Goal: Information Seeking & Learning: Learn about a topic

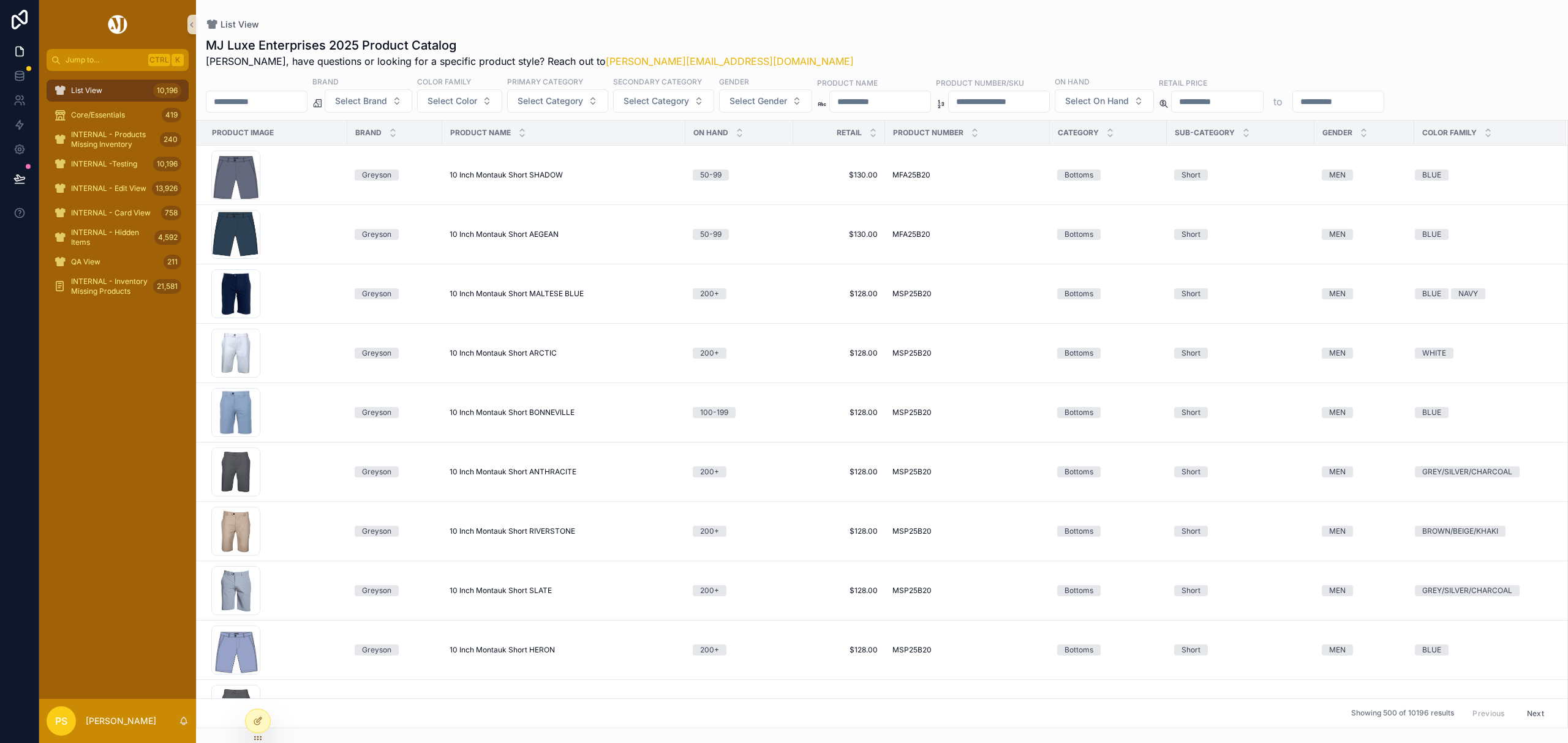
click at [276, 98] on input "scrollable content" at bounding box center [257, 102] width 101 height 17
type input "******"
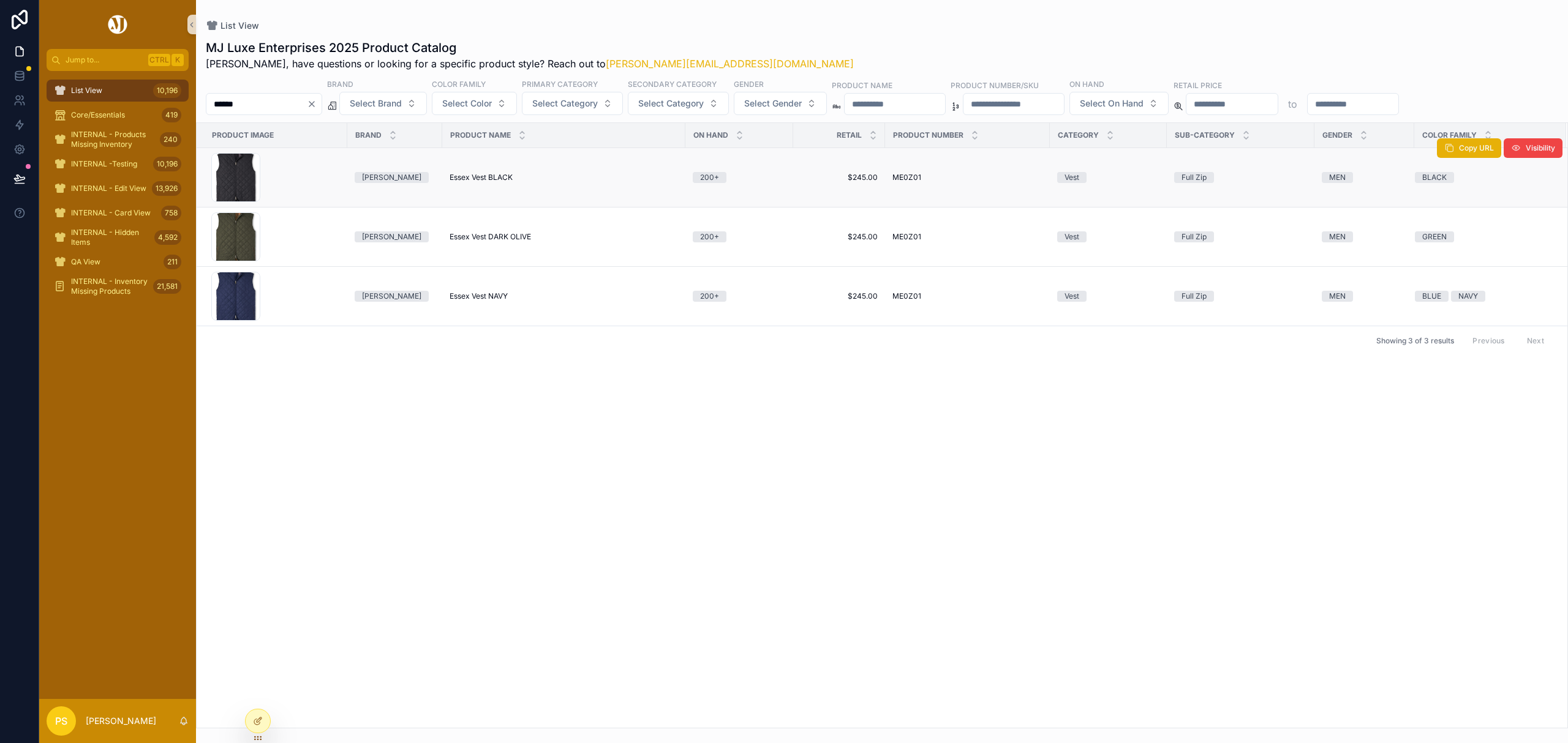
click at [468, 180] on span "Essex Vest BLACK" at bounding box center [481, 177] width 63 height 9
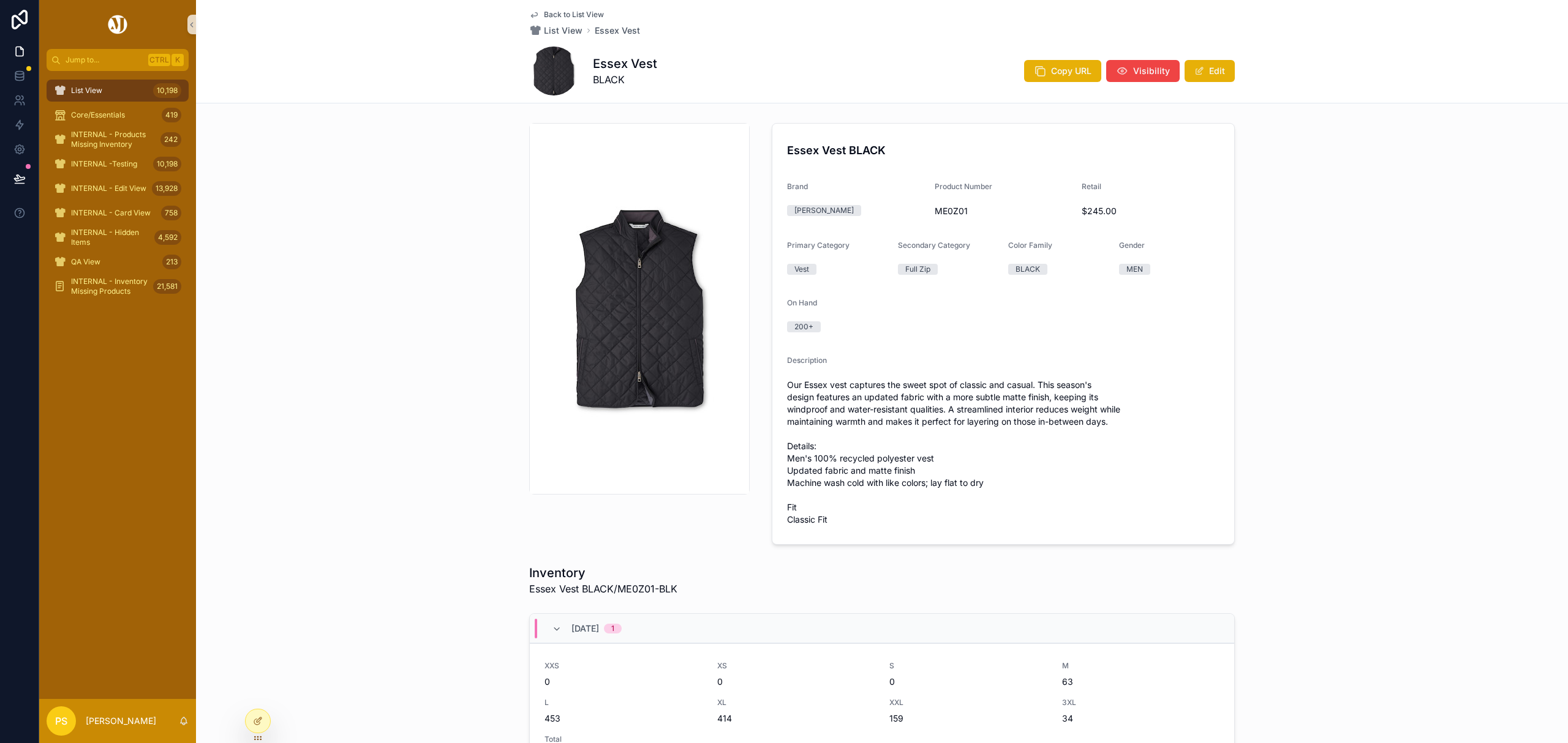
click at [113, 84] on div "List View 10,198" at bounding box center [117, 91] width 127 height 20
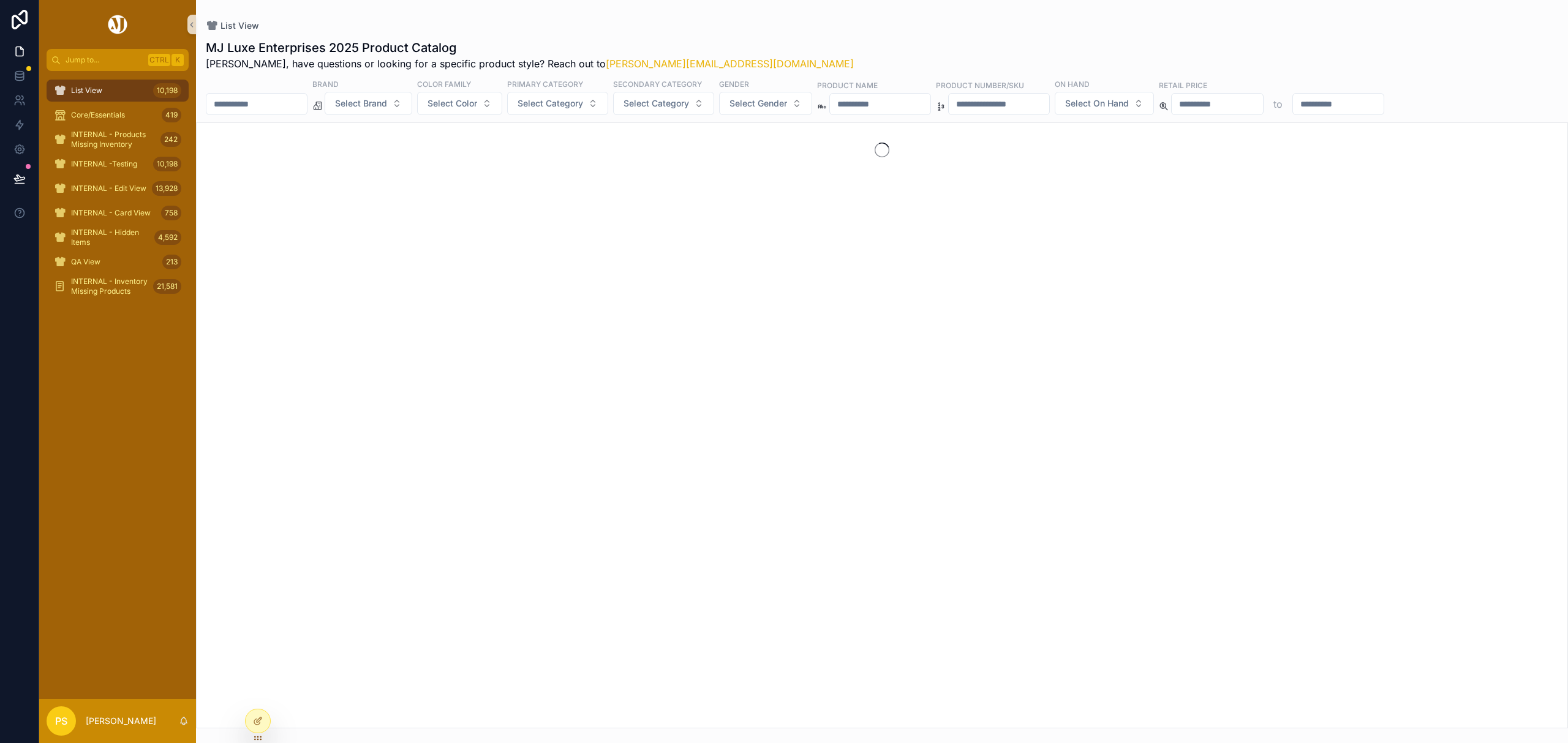
click at [236, 104] on input "scrollable content" at bounding box center [257, 104] width 101 height 17
type input "*******"
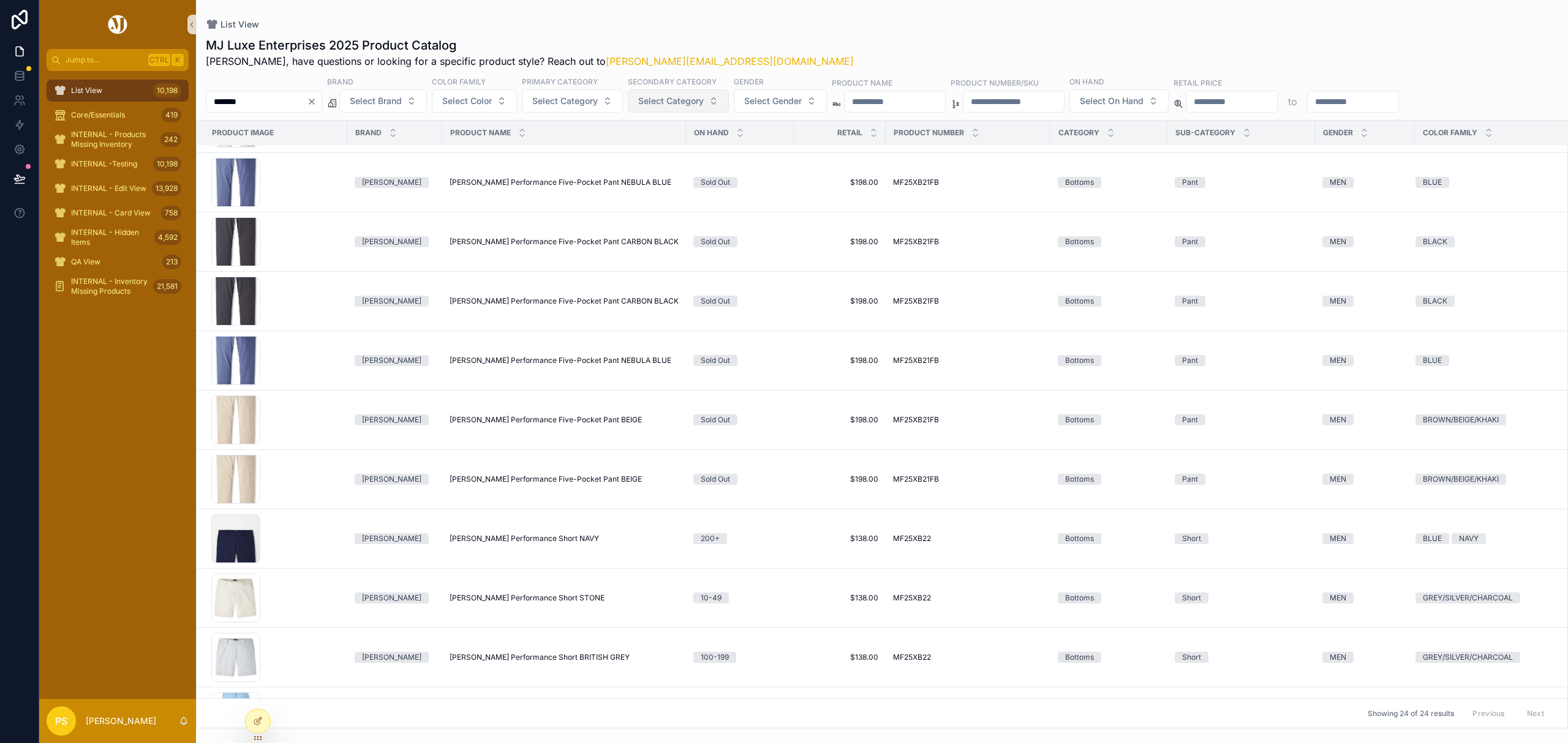
scroll to position [734, 0]
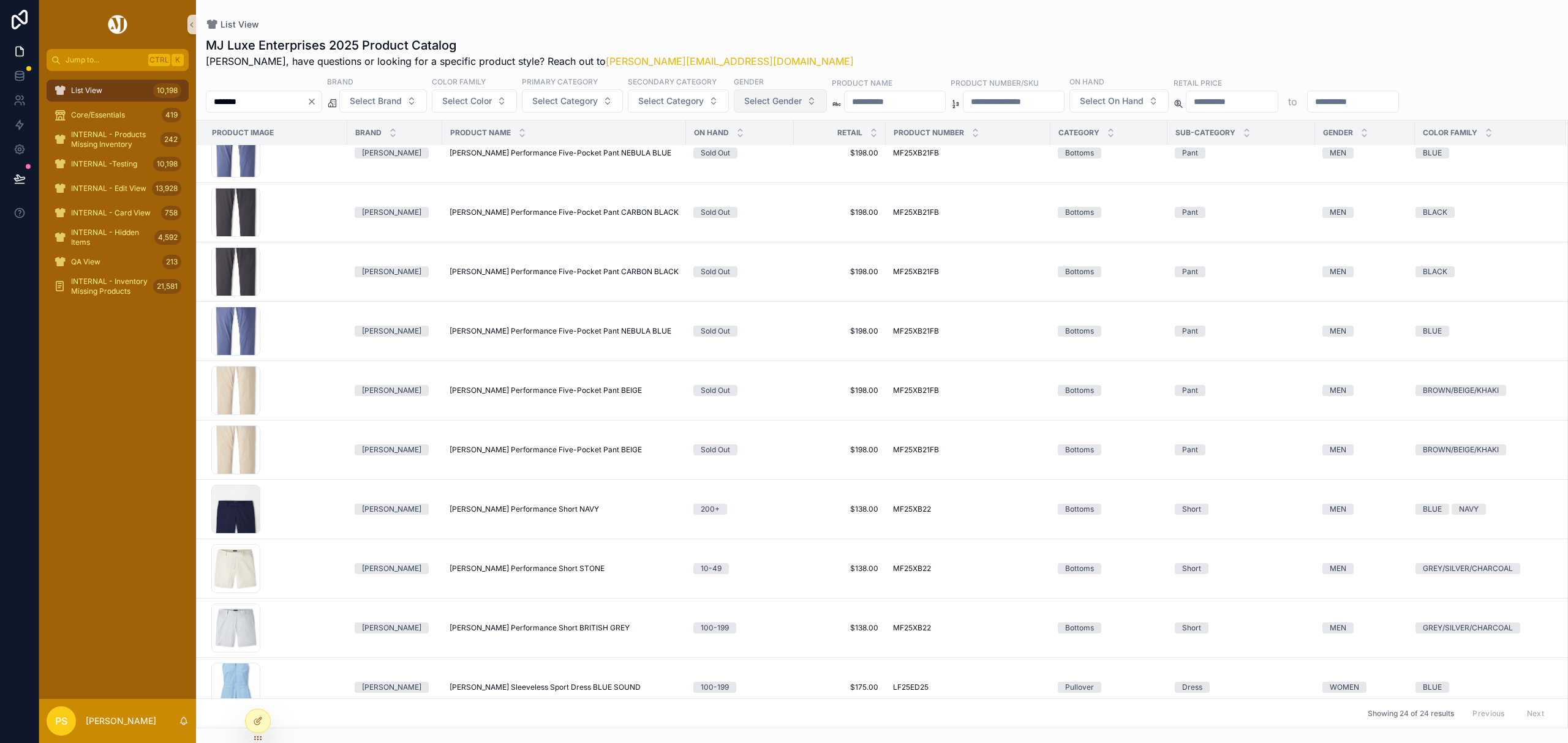
click at [795, 101] on span "Select Gender" at bounding box center [772, 101] width 57 height 12
click at [774, 169] on div "WOMEN" at bounding box center [814, 171] width 147 height 20
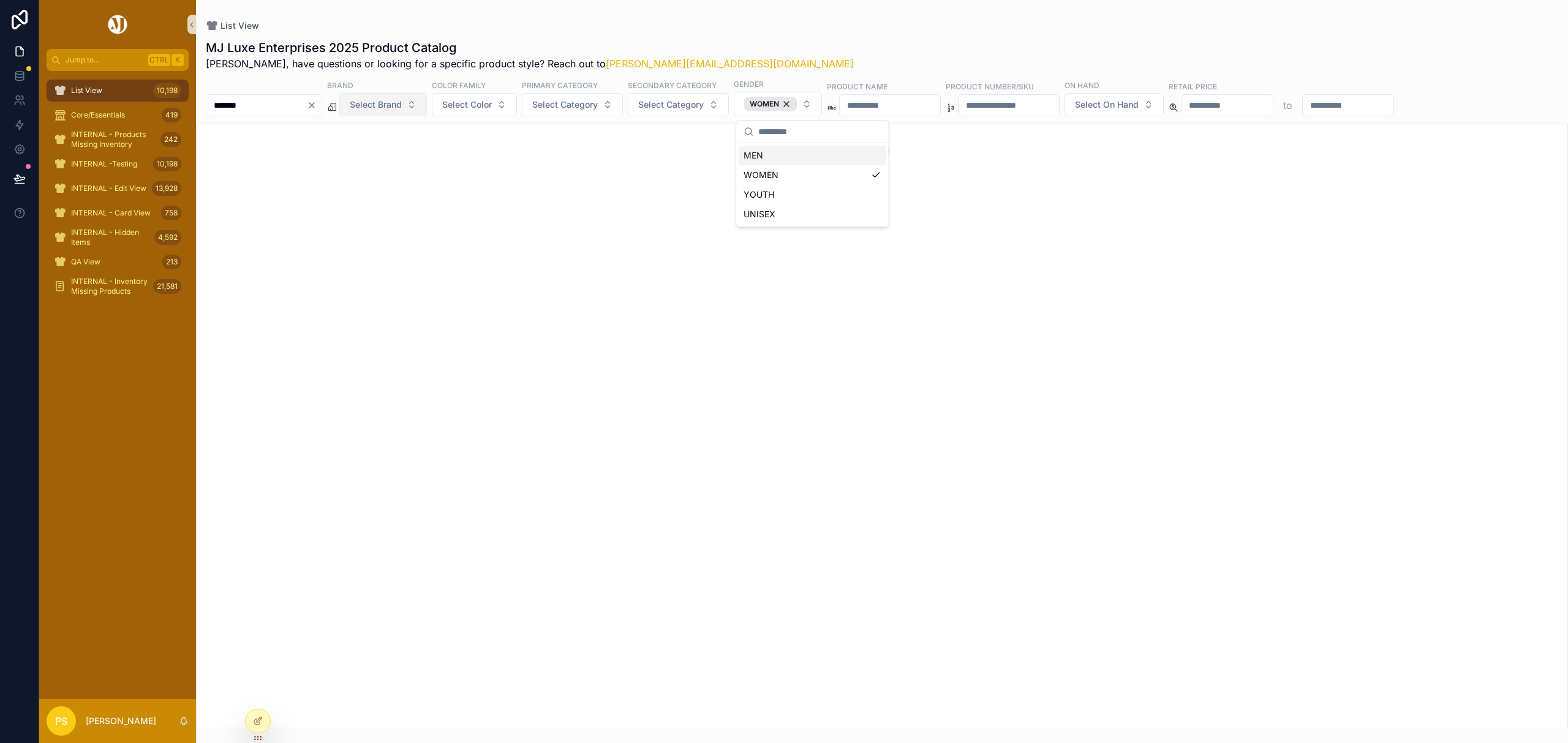
click at [402, 110] on span "Select Brand" at bounding box center [375, 104] width 52 height 12
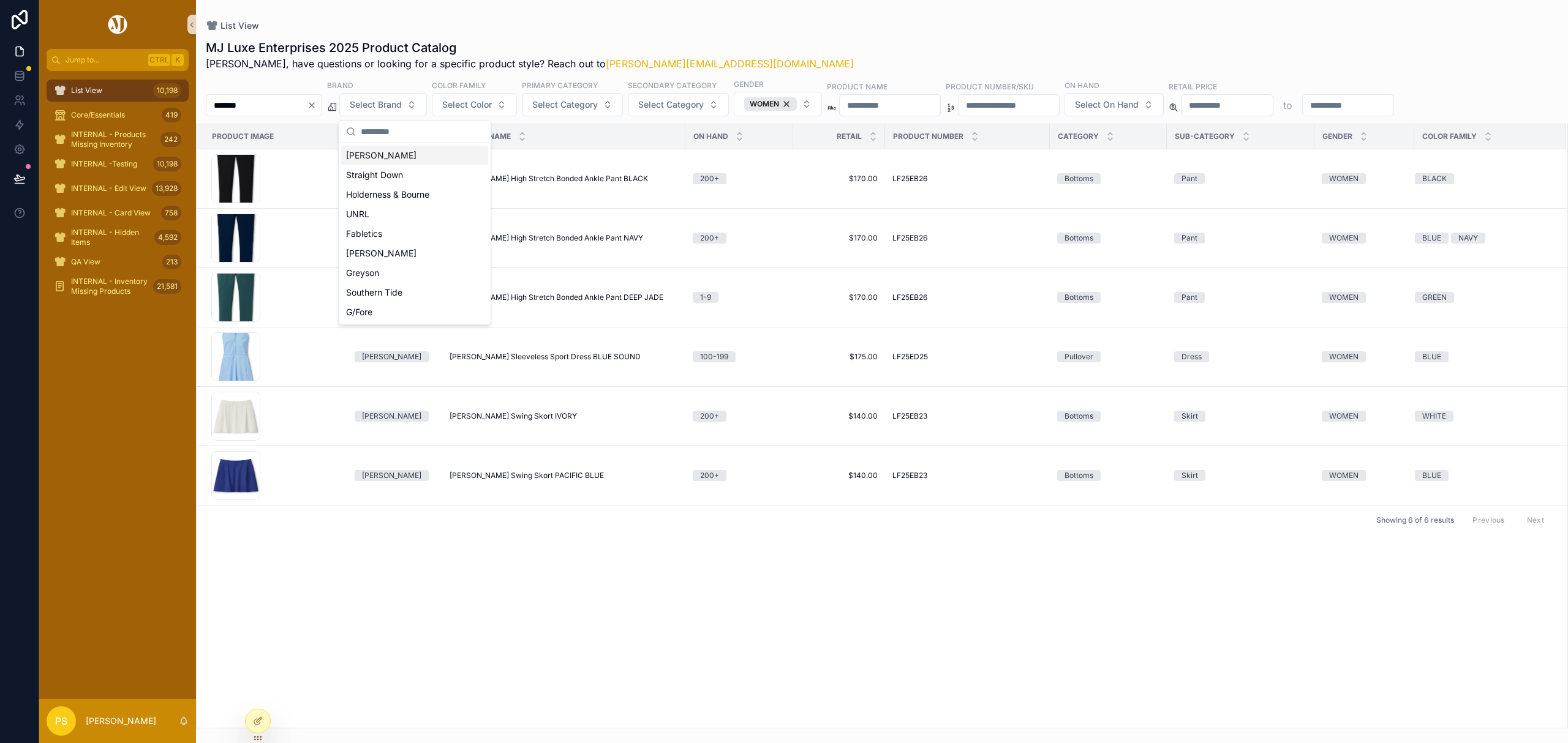
click at [392, 157] on div "Peter Millar" at bounding box center [414, 155] width 147 height 20
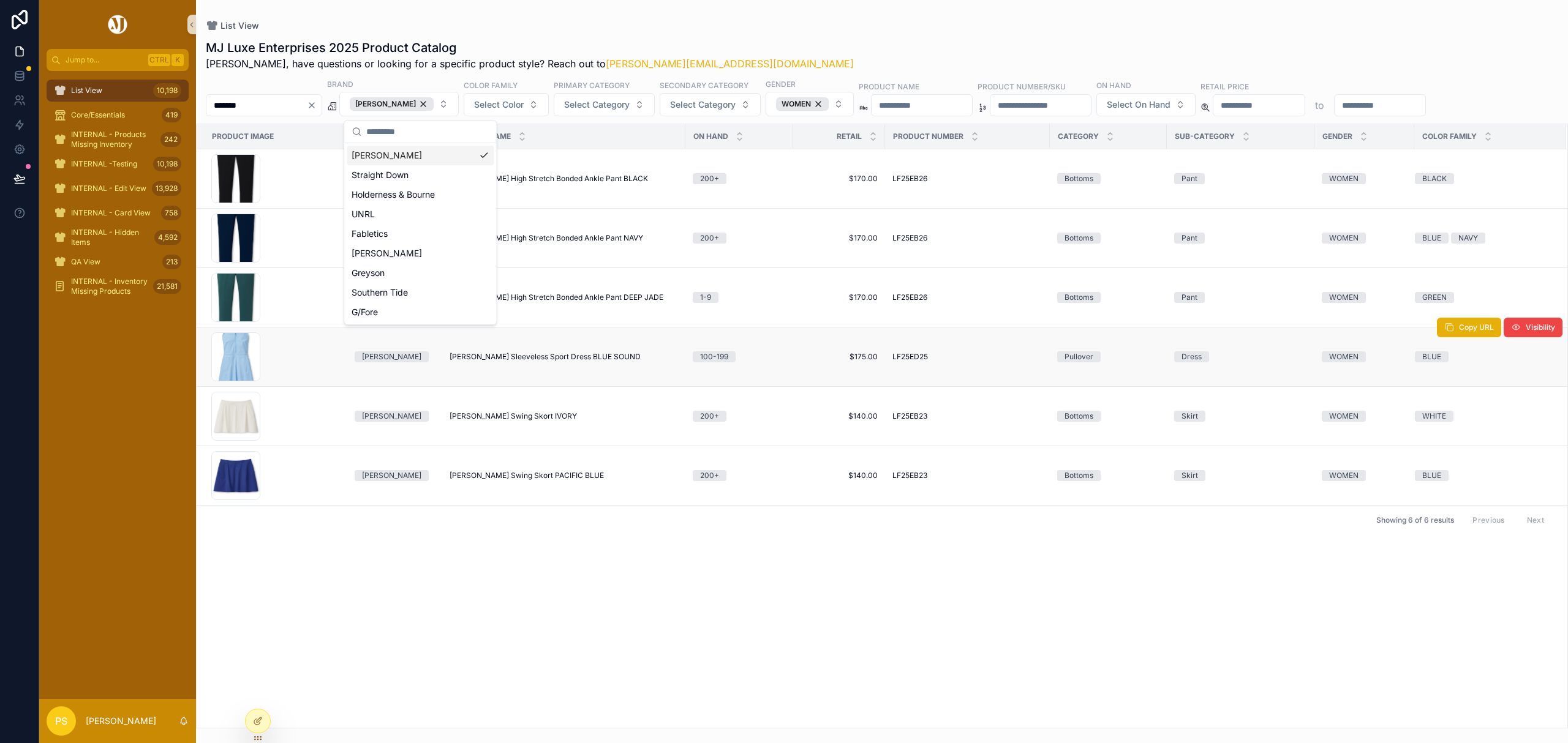
click at [506, 358] on span "Bingham Sleeveless Sport Dress BLUE SOUND" at bounding box center [545, 356] width 191 height 9
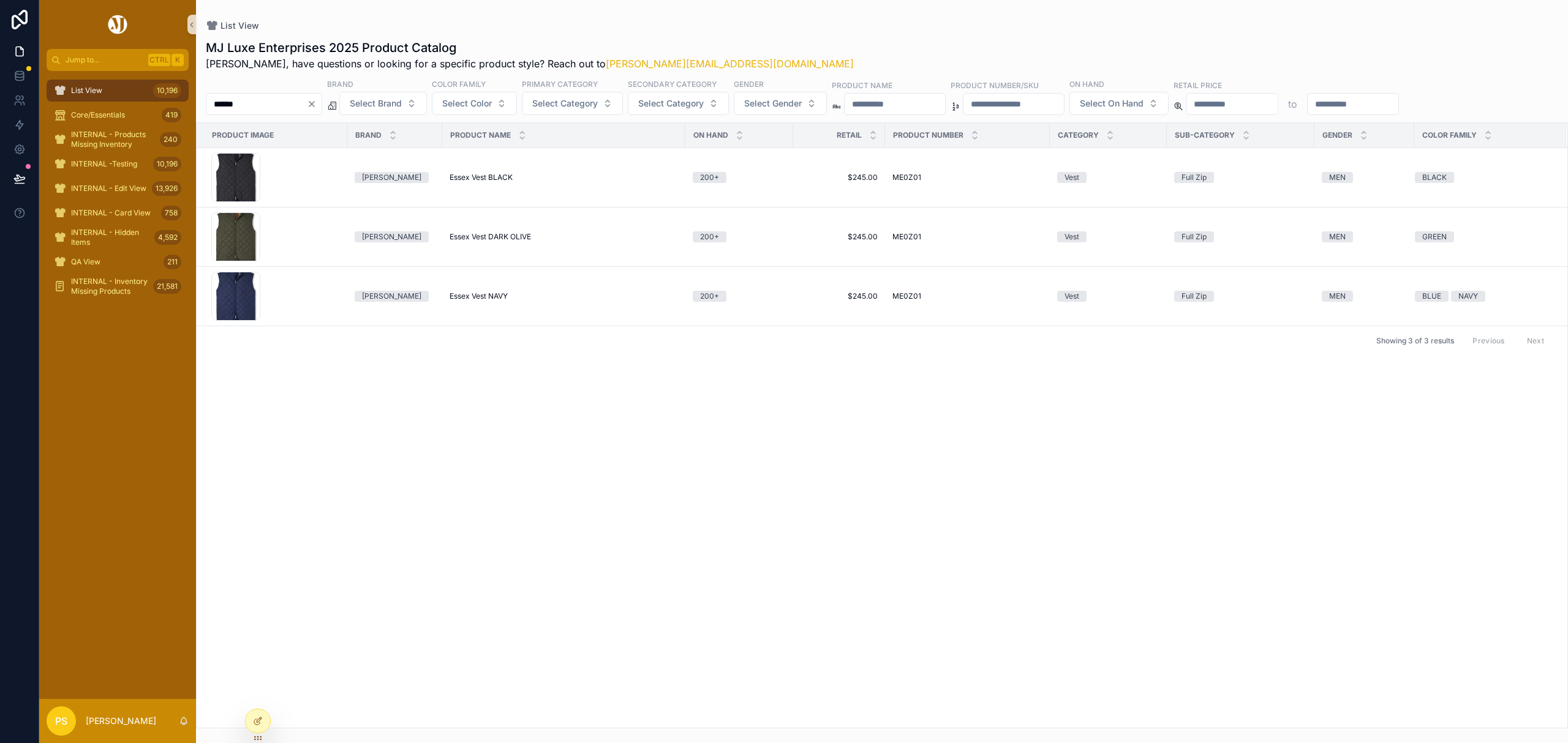
click at [83, 94] on span "List View" at bounding box center [86, 90] width 32 height 9
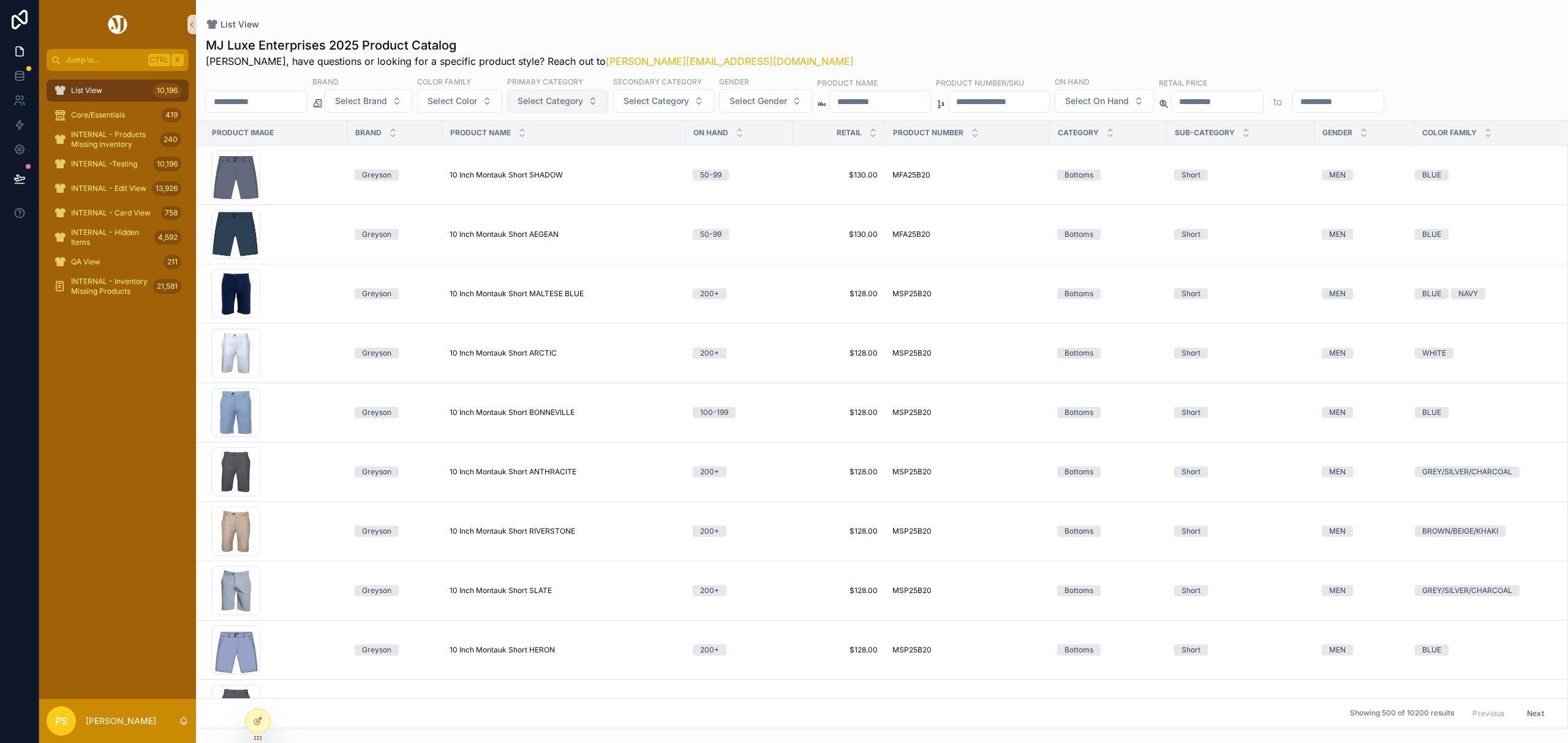
click at [583, 104] on span "Select Category" at bounding box center [550, 101] width 66 height 12
click at [544, 289] on div "Pullover" at bounding box center [591, 288] width 147 height 20
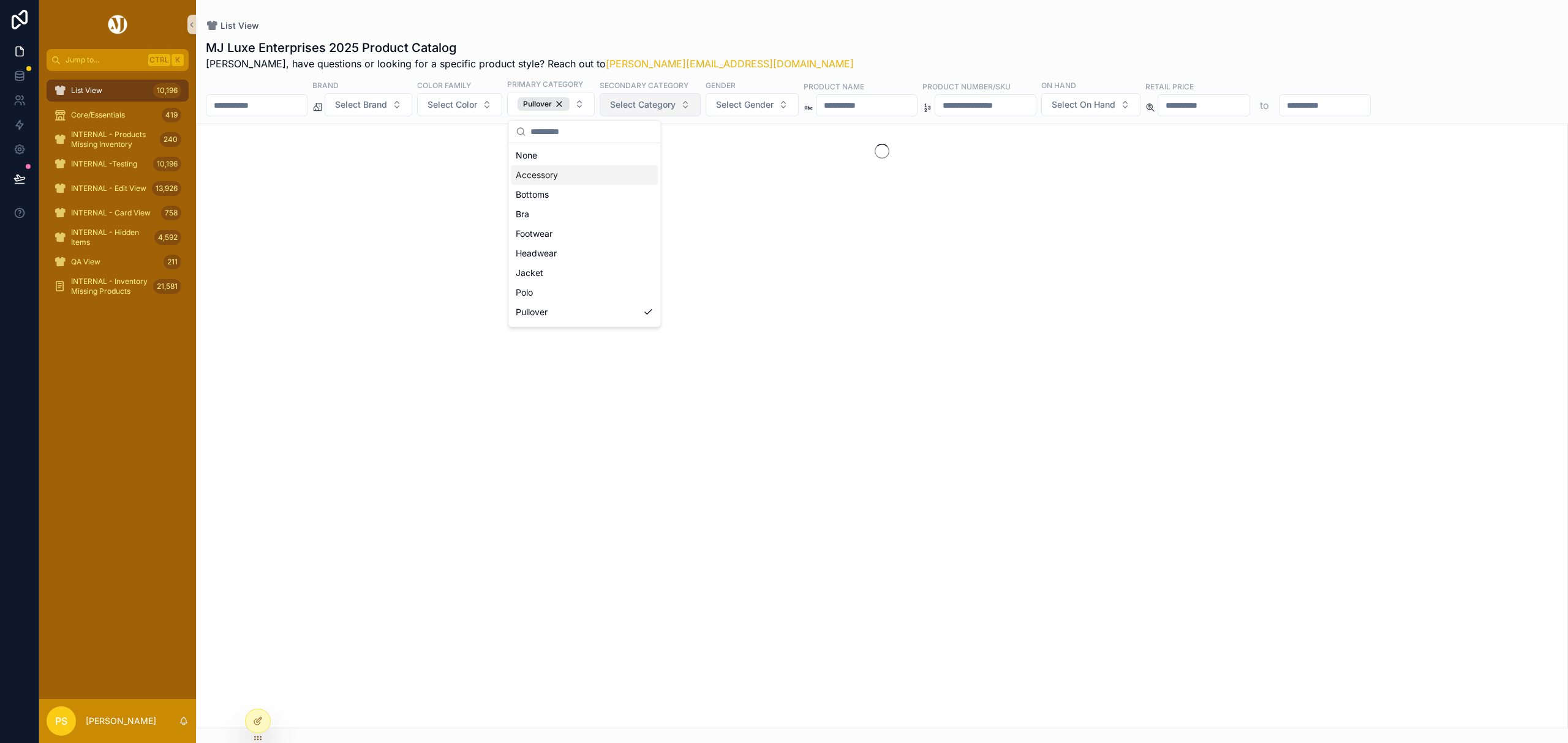
click at [676, 101] on span "Select Category" at bounding box center [643, 104] width 66 height 12
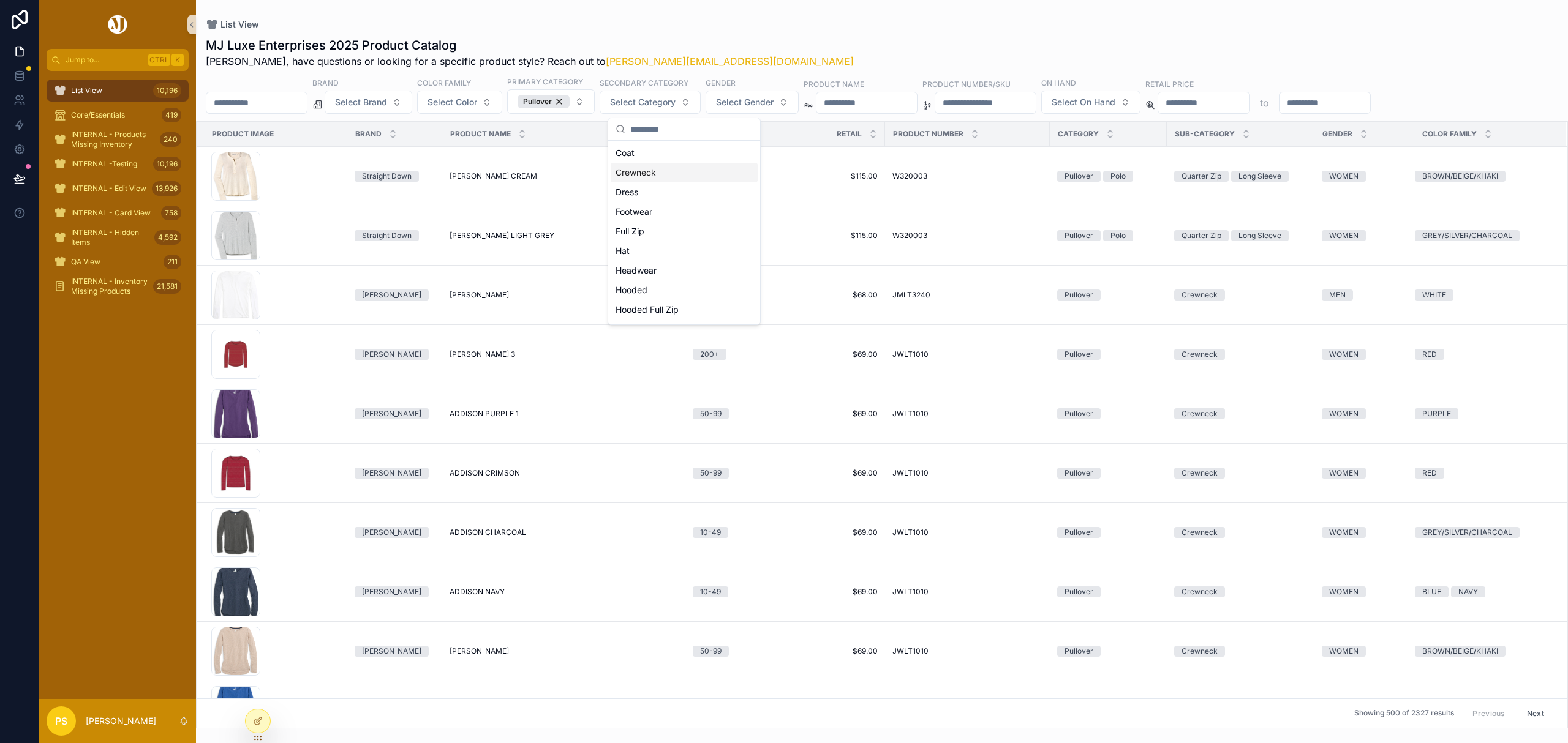
click at [656, 174] on div "Crewneck" at bounding box center [684, 173] width 147 height 20
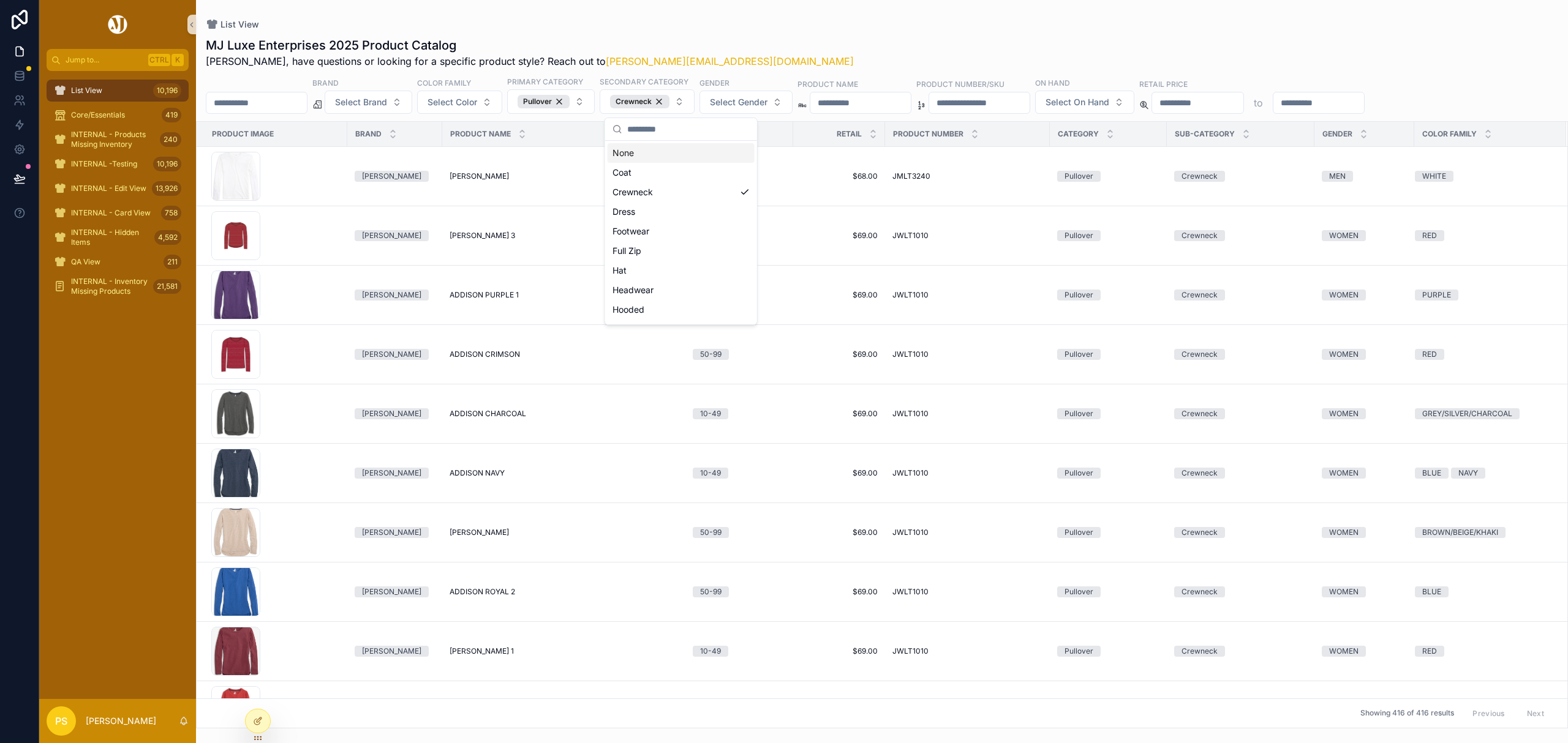
click at [785, 35] on div "MJ Luxe Enterprises 2025 Product Catalog Philip, have questions or looking for …" at bounding box center [882, 378] width 1372 height 699
click at [261, 101] on input "******" at bounding box center [257, 102] width 101 height 17
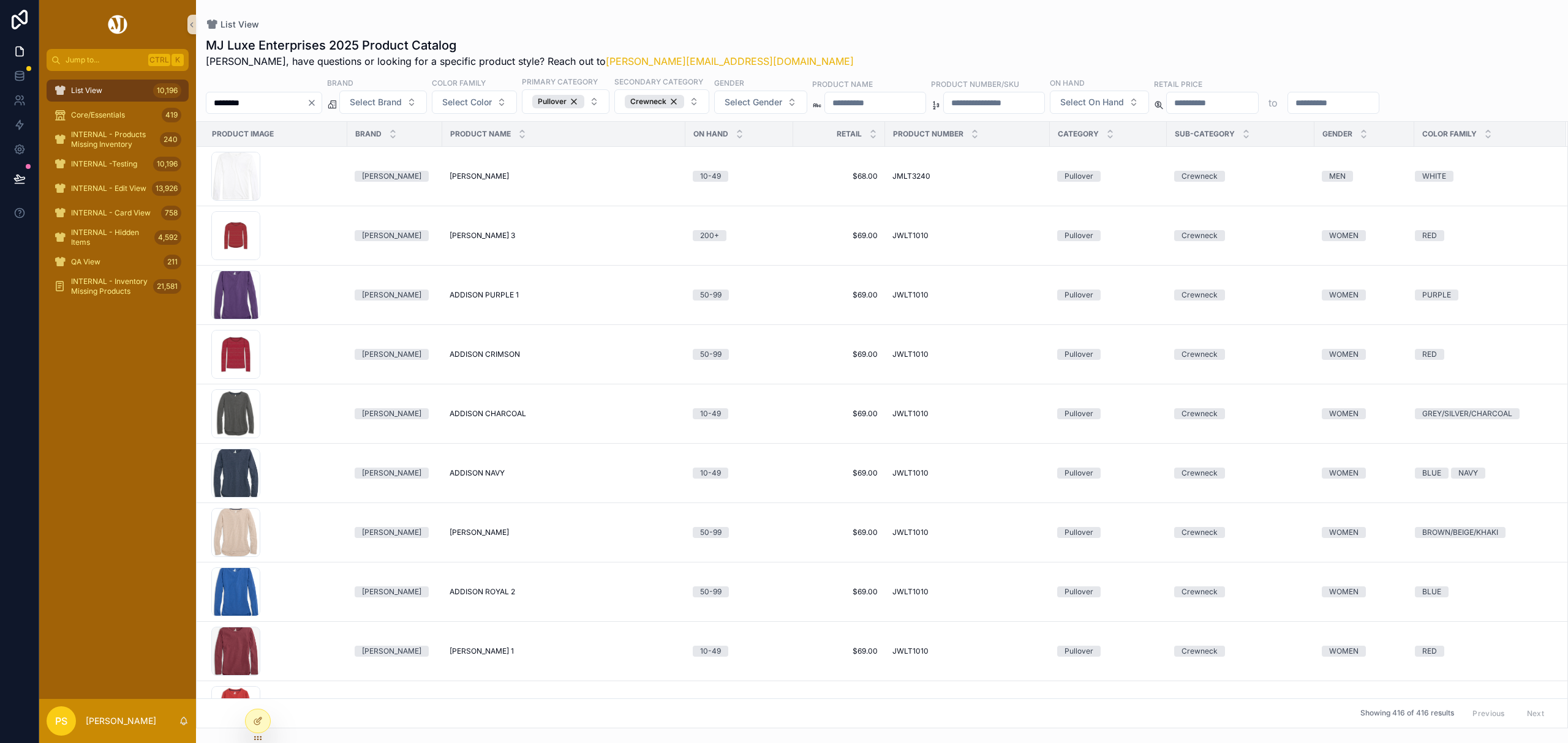
type input "********"
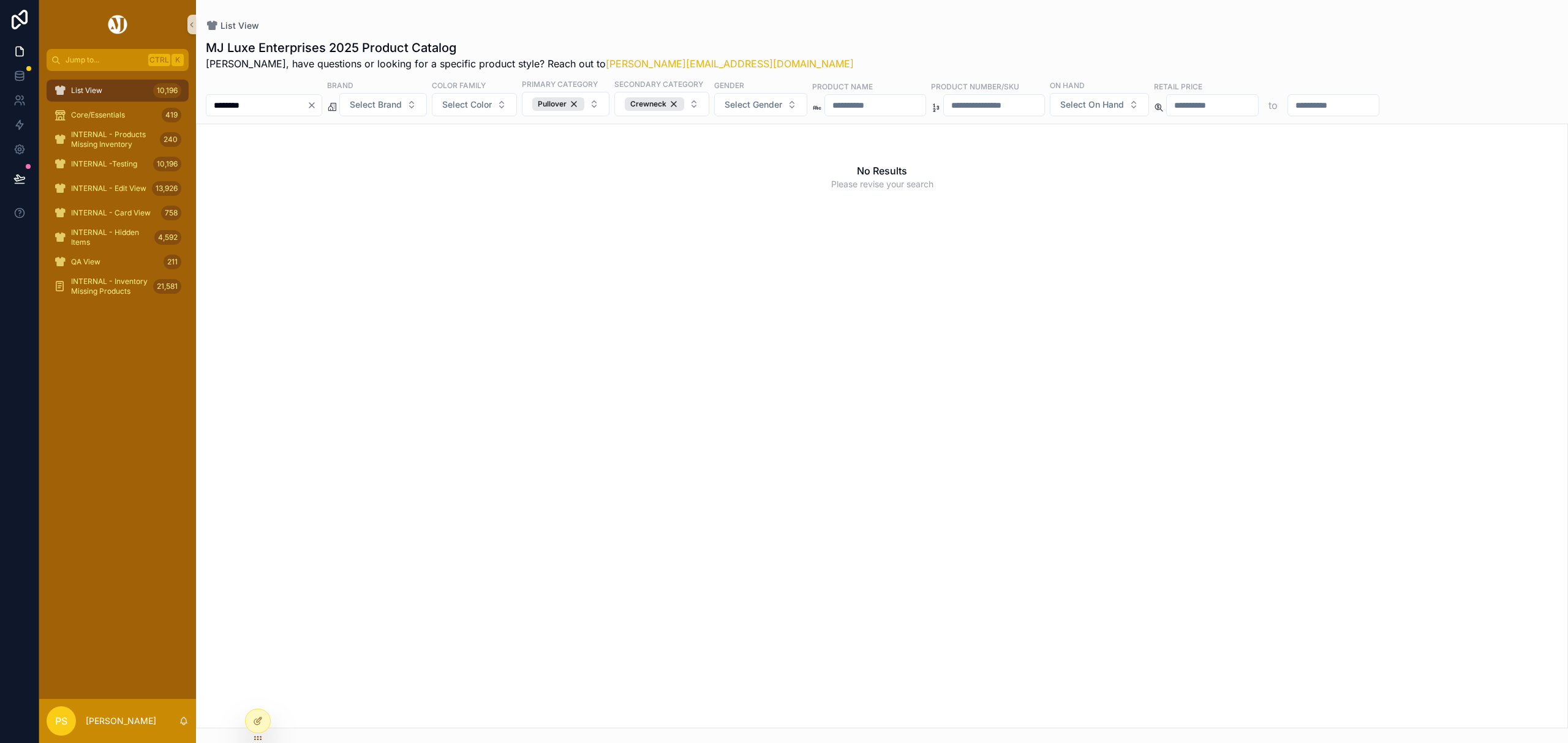
click at [285, 96] on div "********" at bounding box center [264, 105] width 116 height 22
click at [282, 106] on input "********" at bounding box center [257, 105] width 101 height 17
click at [317, 104] on icon "Clear" at bounding box center [311, 105] width 9 height 9
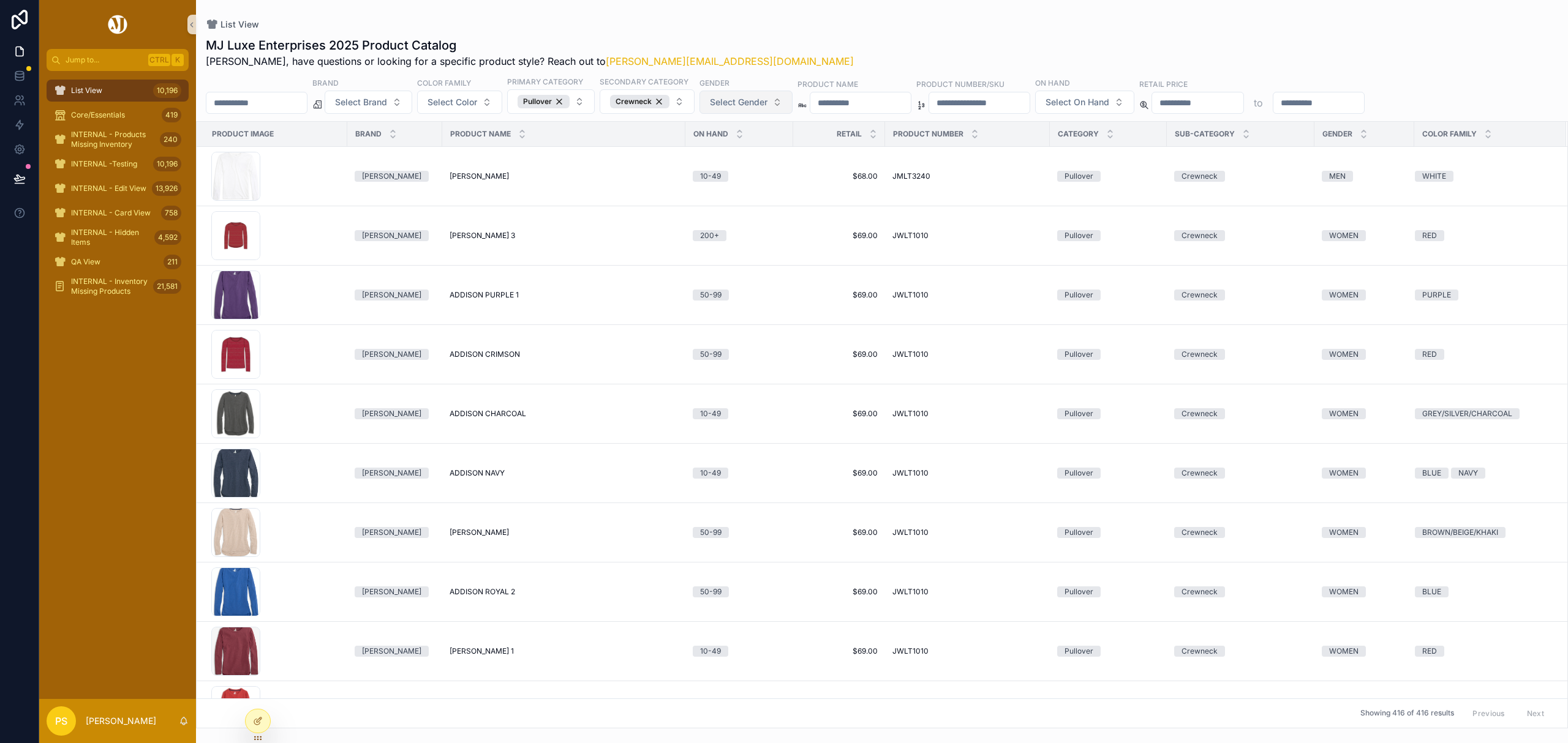
click at [767, 101] on span "Select Gender" at bounding box center [738, 102] width 57 height 12
click at [737, 155] on div "MEN" at bounding box center [780, 153] width 147 height 20
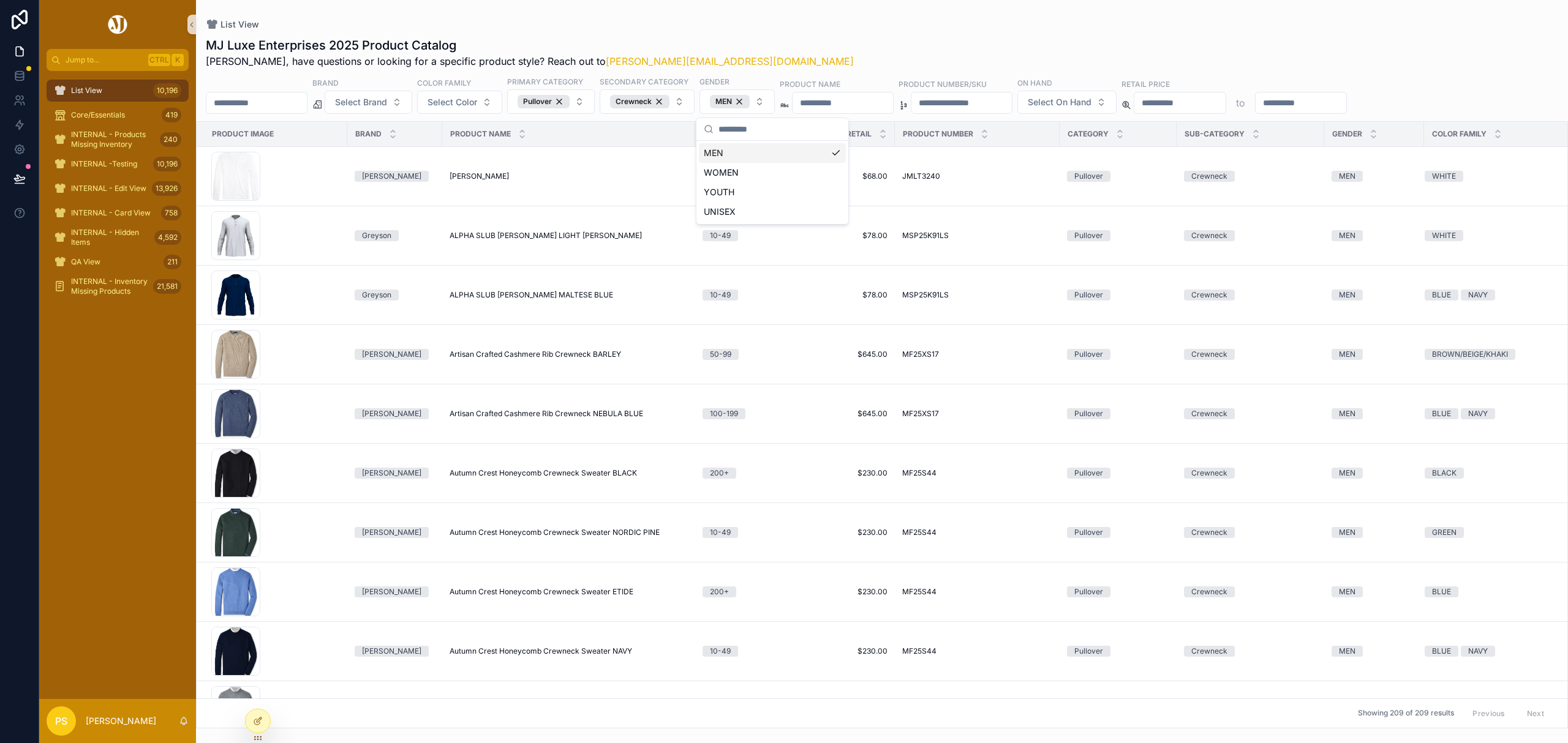
click at [819, 32] on div "MJ Luxe Enterprises 2025 Product Catalog Philip, have questions or looking for …" at bounding box center [882, 378] width 1372 height 699
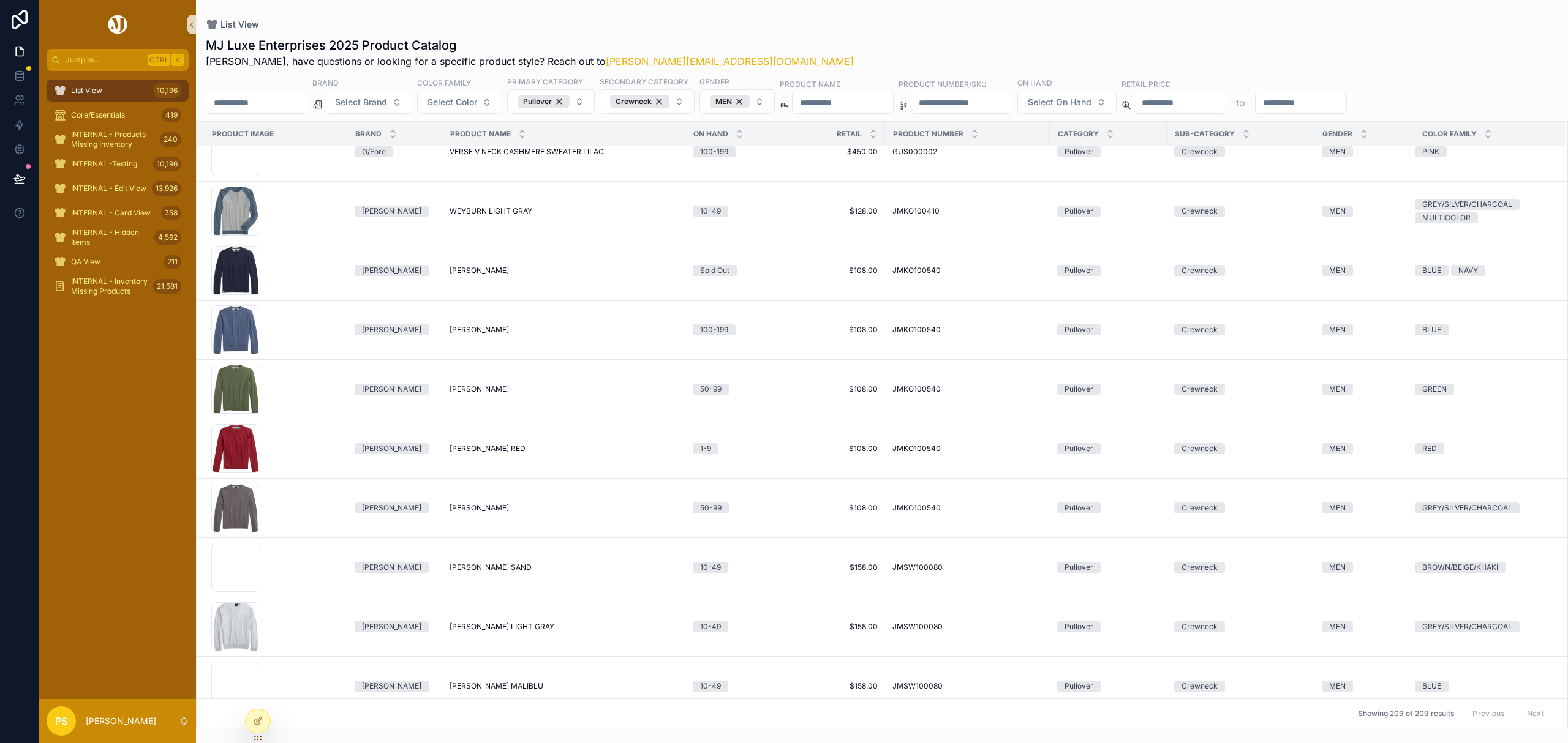
scroll to position [11874, 0]
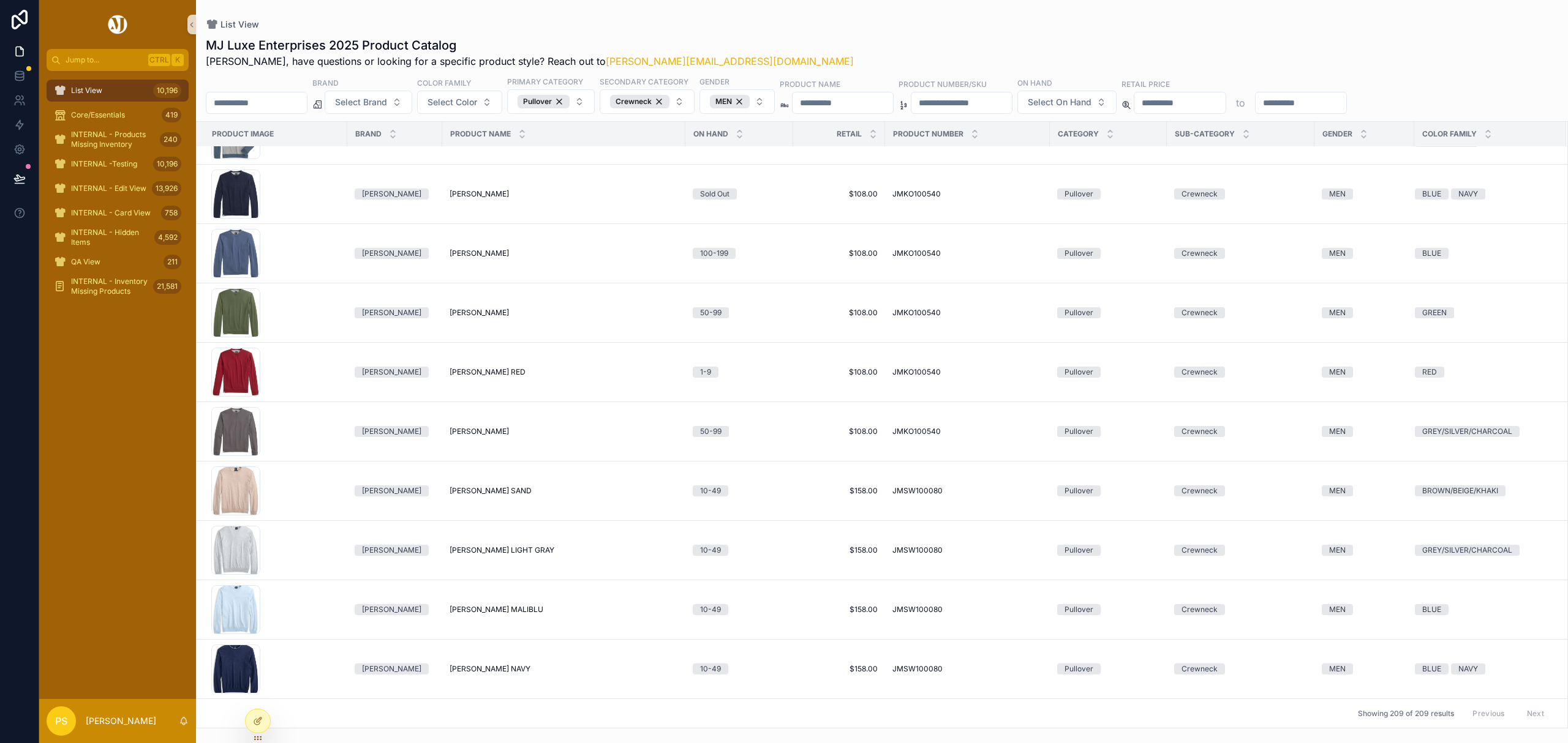
click at [101, 89] on span "List View" at bounding box center [86, 90] width 32 height 9
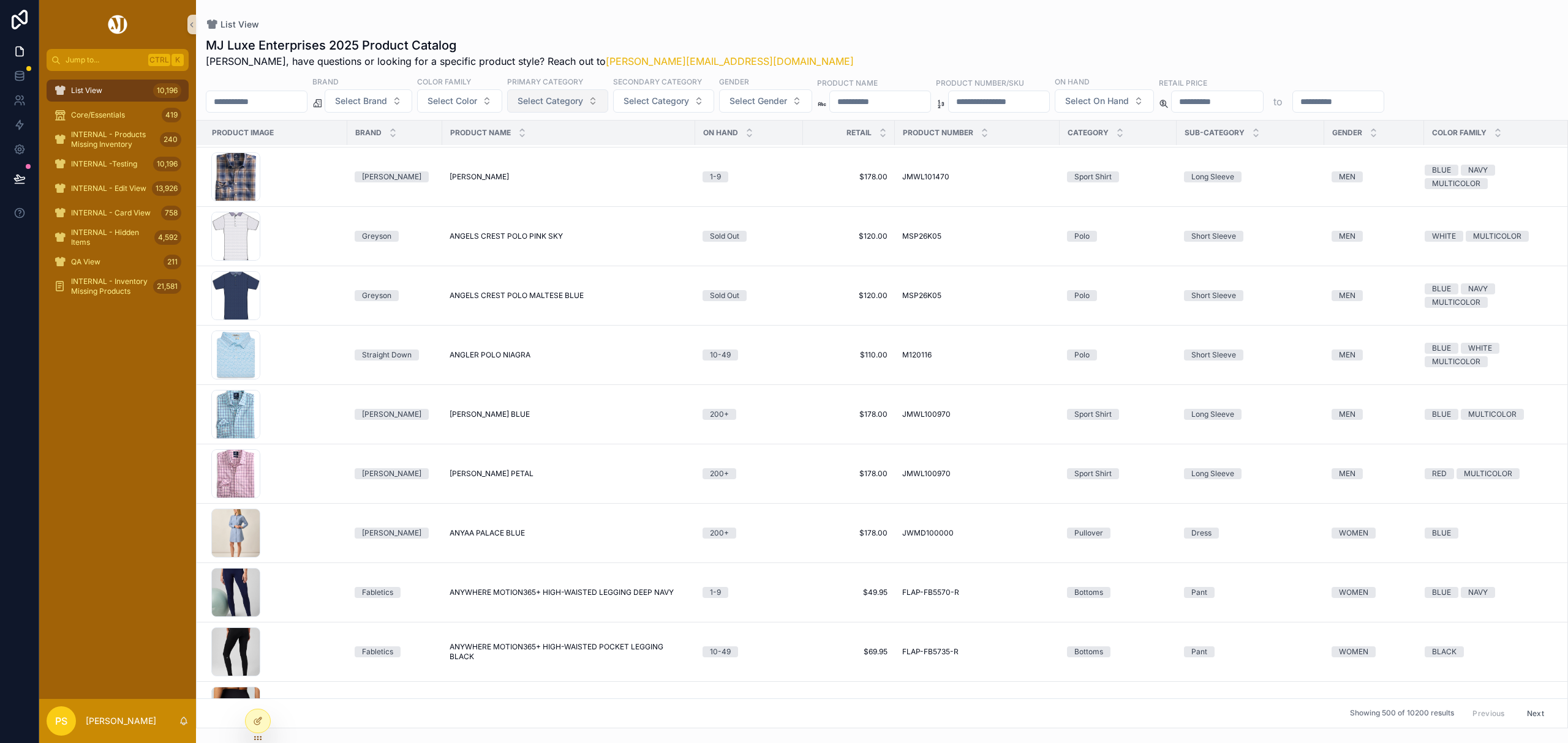
click at [583, 101] on span "Select Category" at bounding box center [550, 101] width 66 height 12
click at [562, 149] on div "Accessory" at bounding box center [591, 151] width 147 height 20
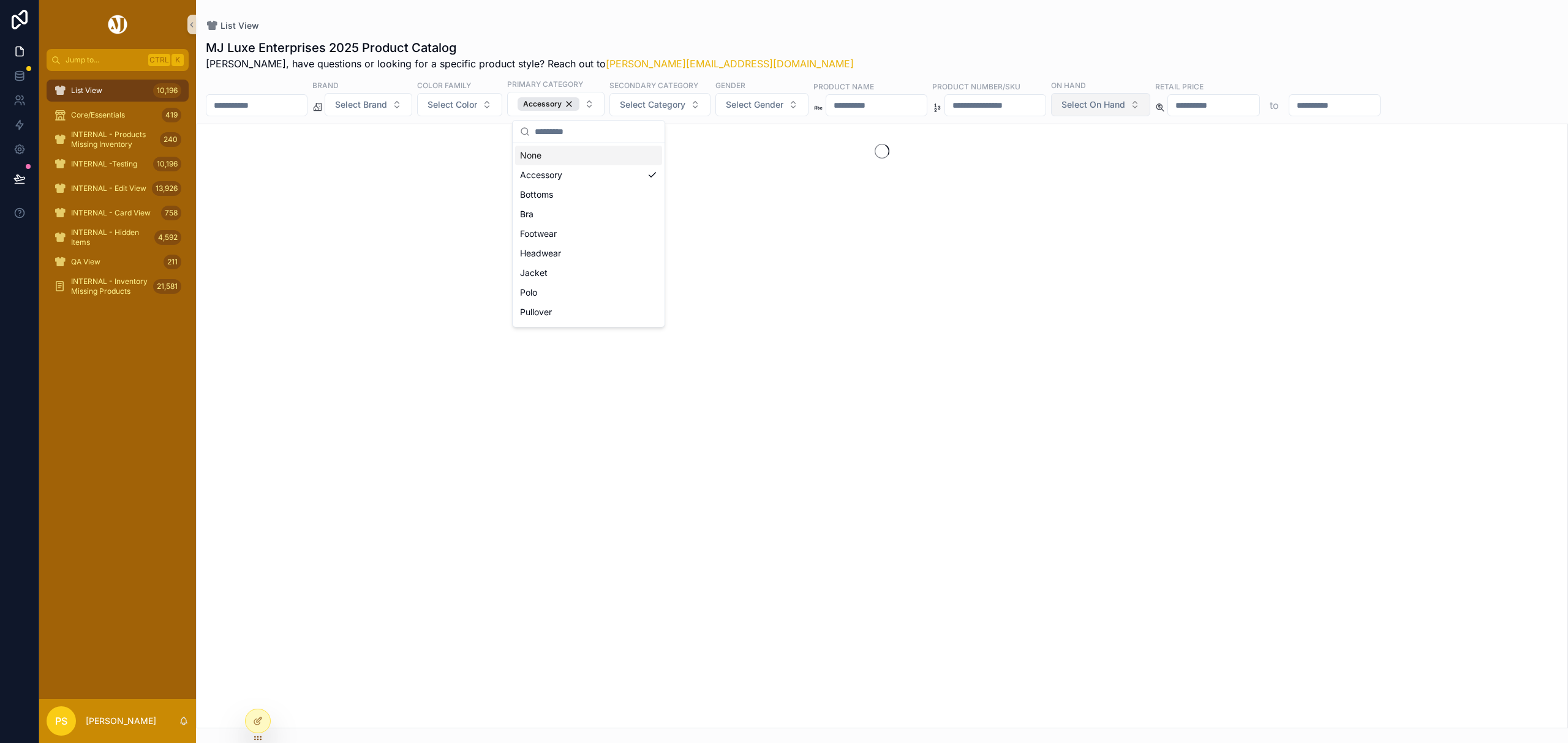
click at [1125, 109] on span "Select On Hand" at bounding box center [1093, 104] width 64 height 12
click at [1158, 231] on div "100-199" at bounding box center [1199, 233] width 147 height 20
click at [1139, 107] on button "100-199" at bounding box center [1095, 104] width 88 height 25
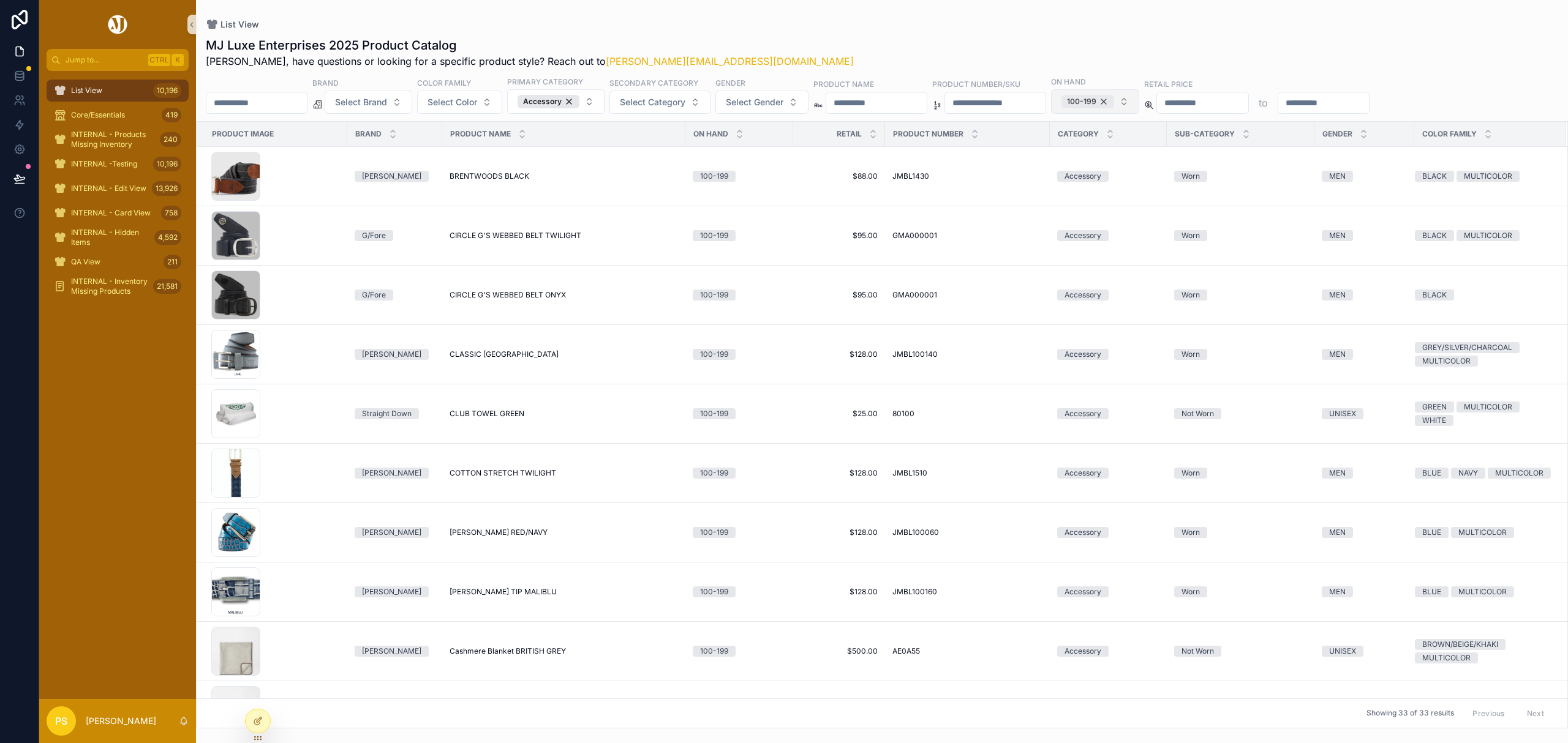
click at [1114, 102] on div "100-199" at bounding box center [1088, 102] width 53 height 14
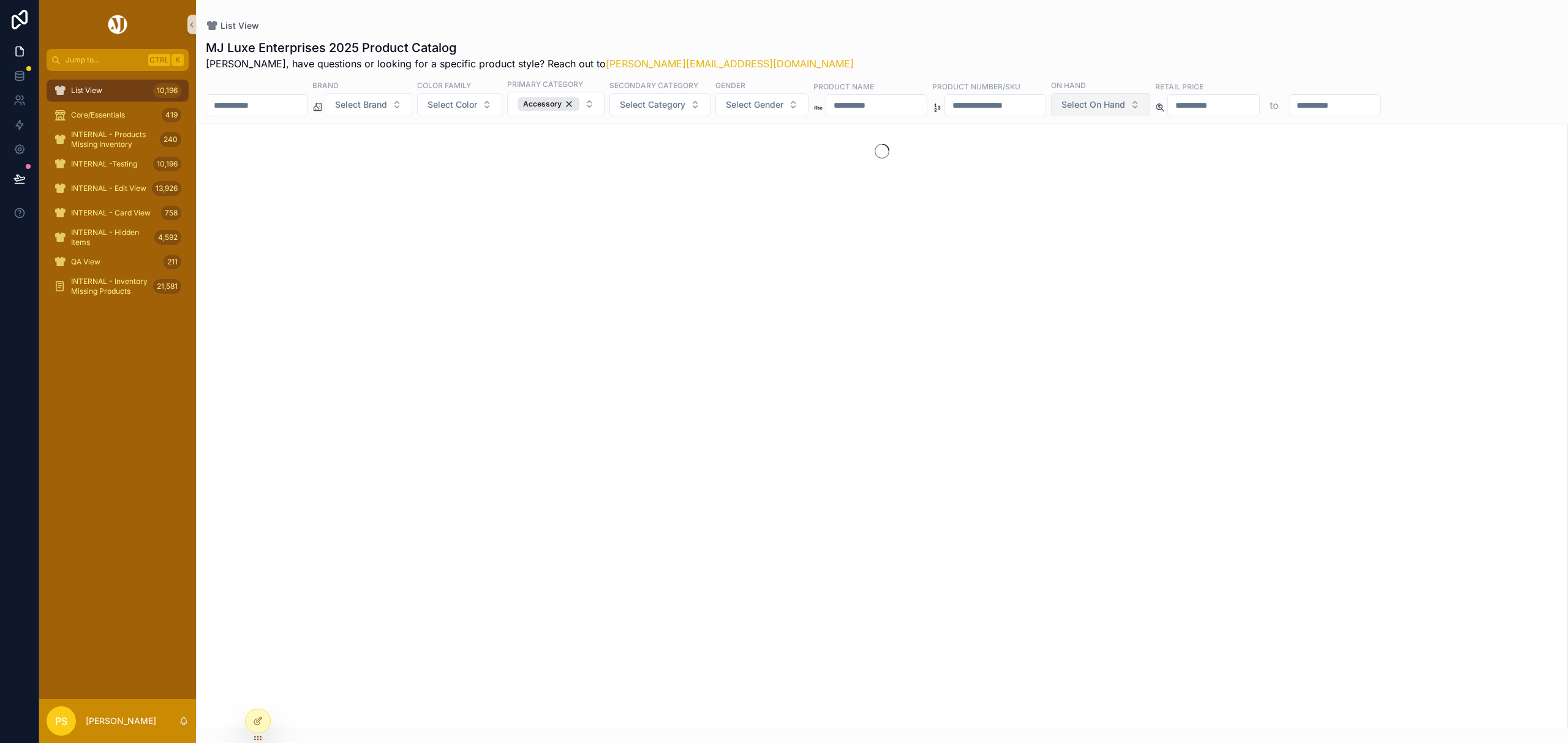
click at [1125, 105] on span "Select On Hand" at bounding box center [1093, 104] width 64 height 12
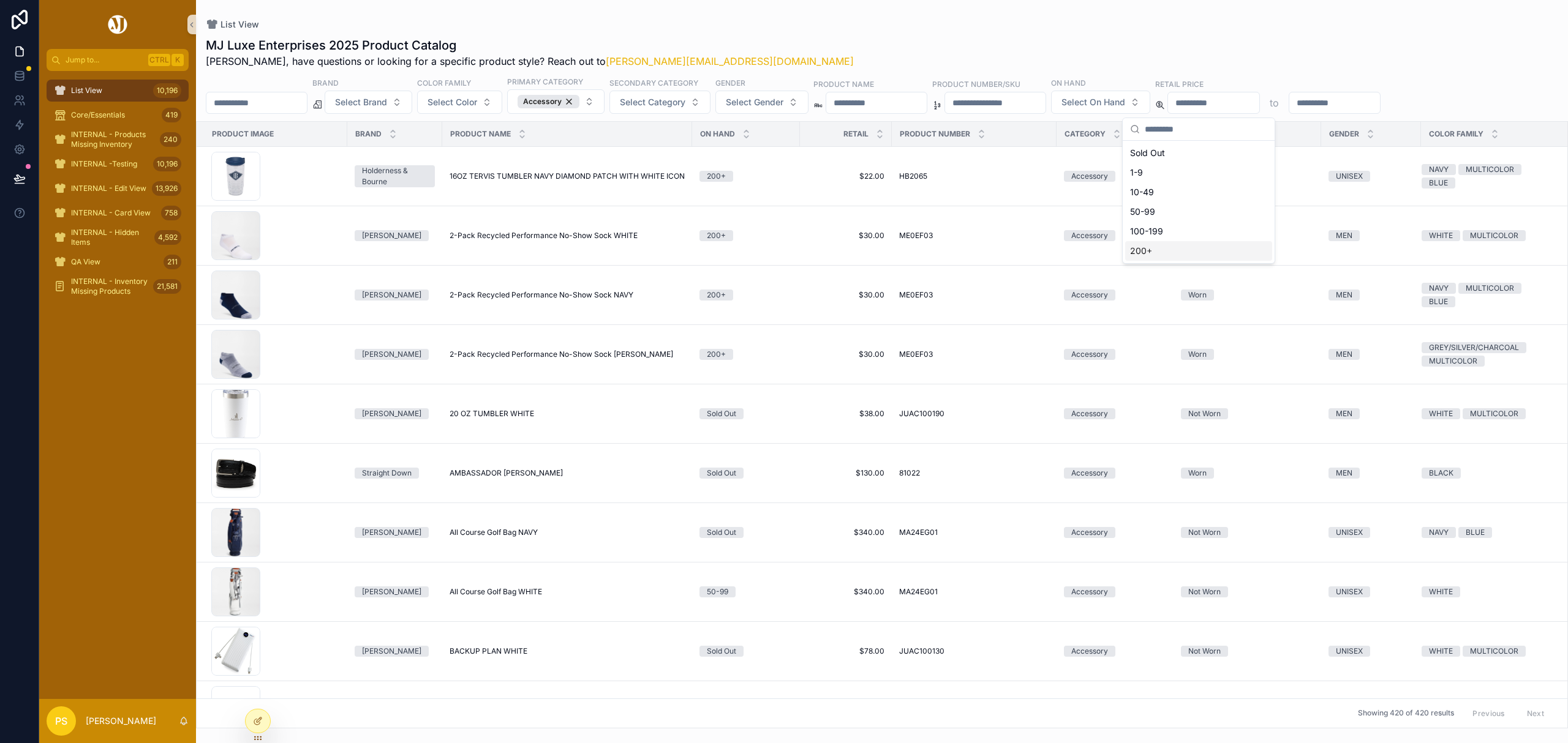
click at [1147, 256] on div "200+" at bounding box center [1199, 250] width 147 height 20
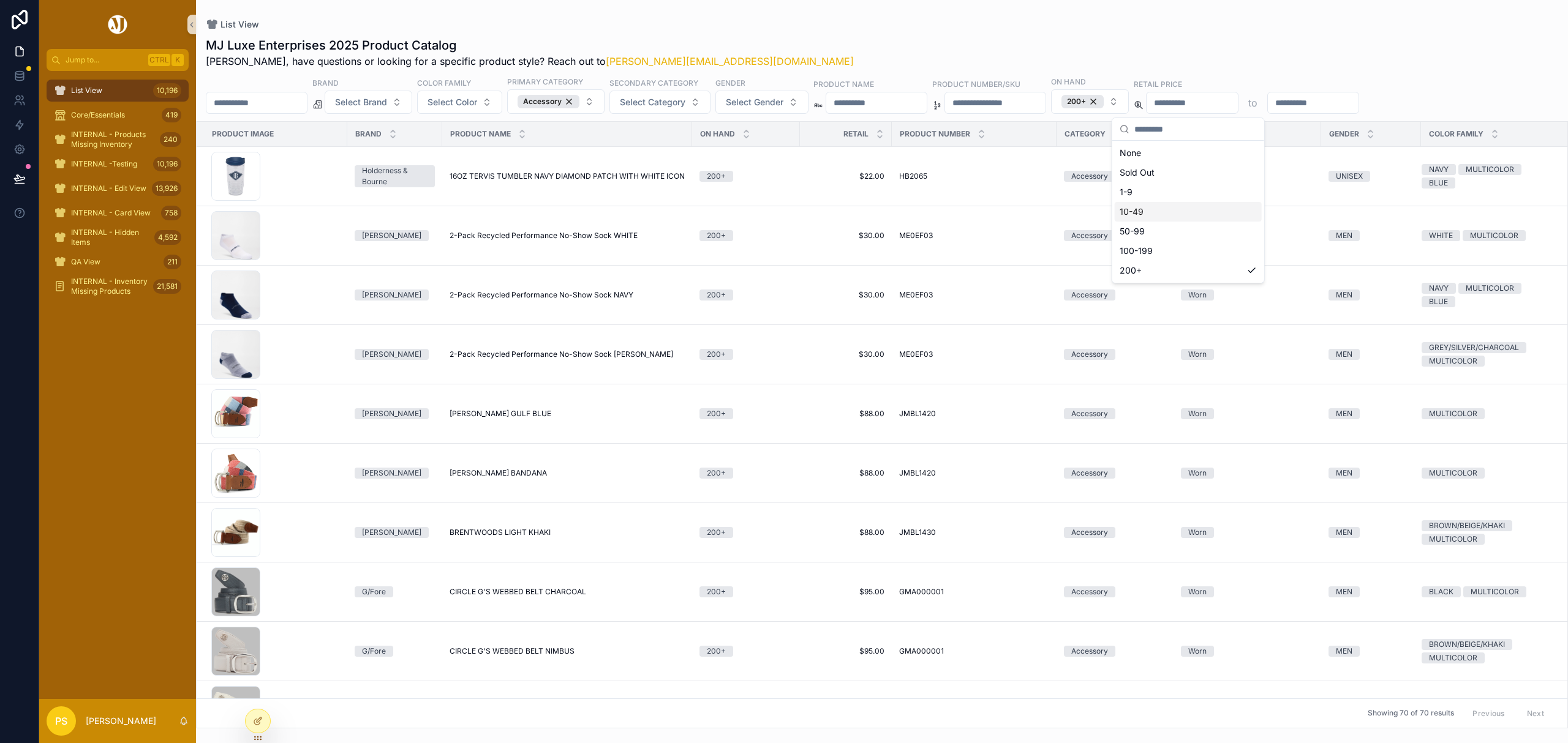
click at [861, 27] on div "List View" at bounding box center [882, 24] width 1353 height 9
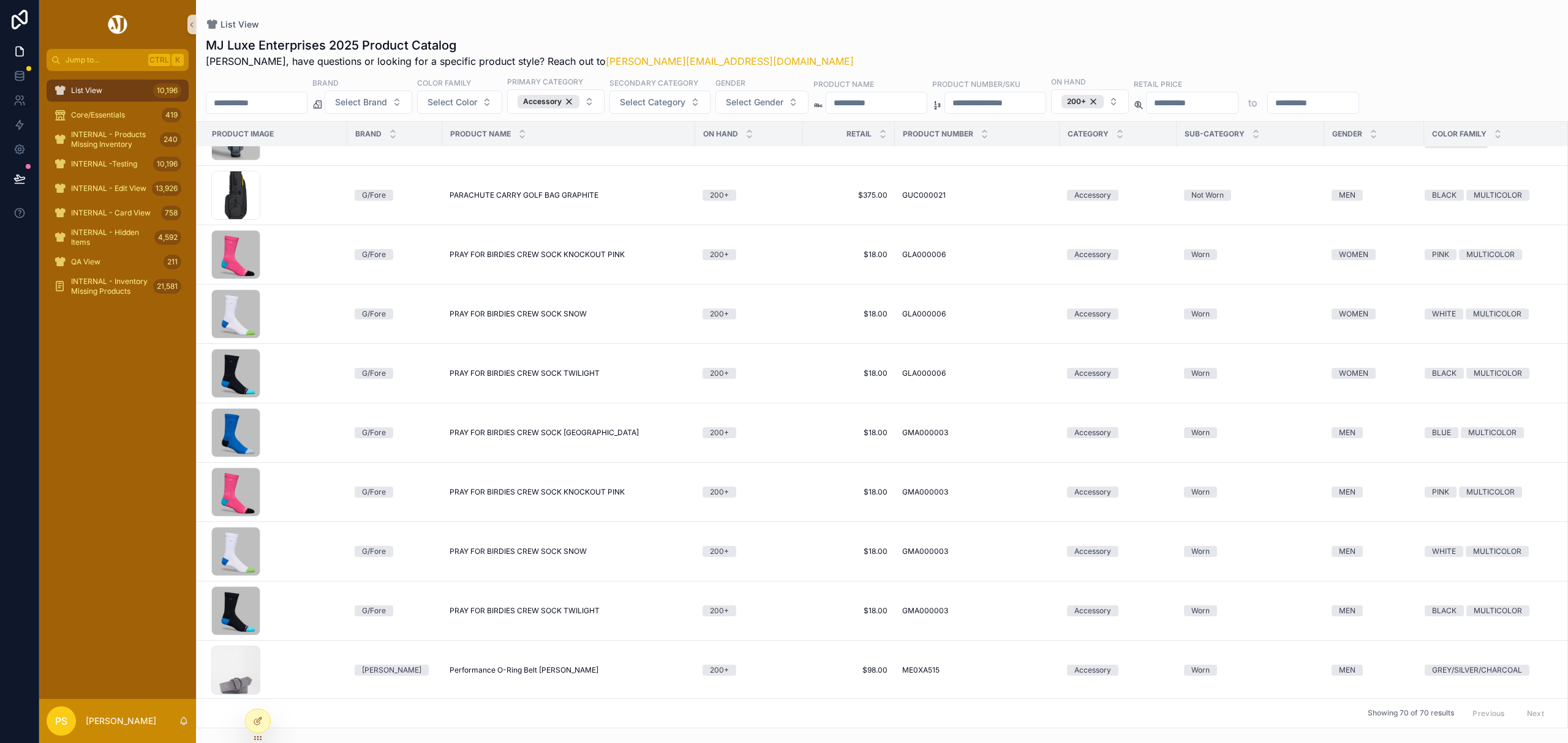
scroll to position [1872, 0]
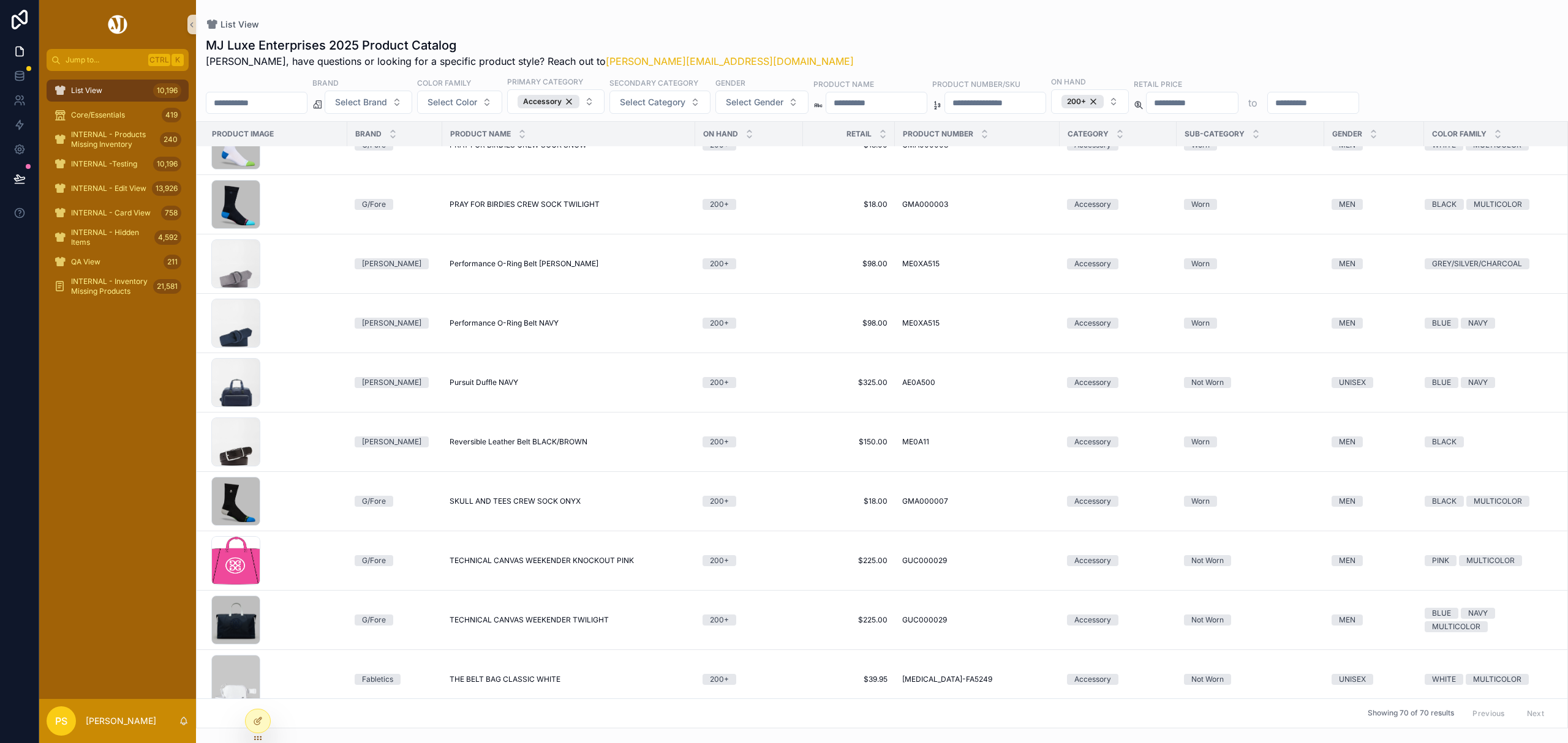
click at [1360, 101] on input "scrollable content" at bounding box center [1313, 102] width 91 height 17
type input "***"
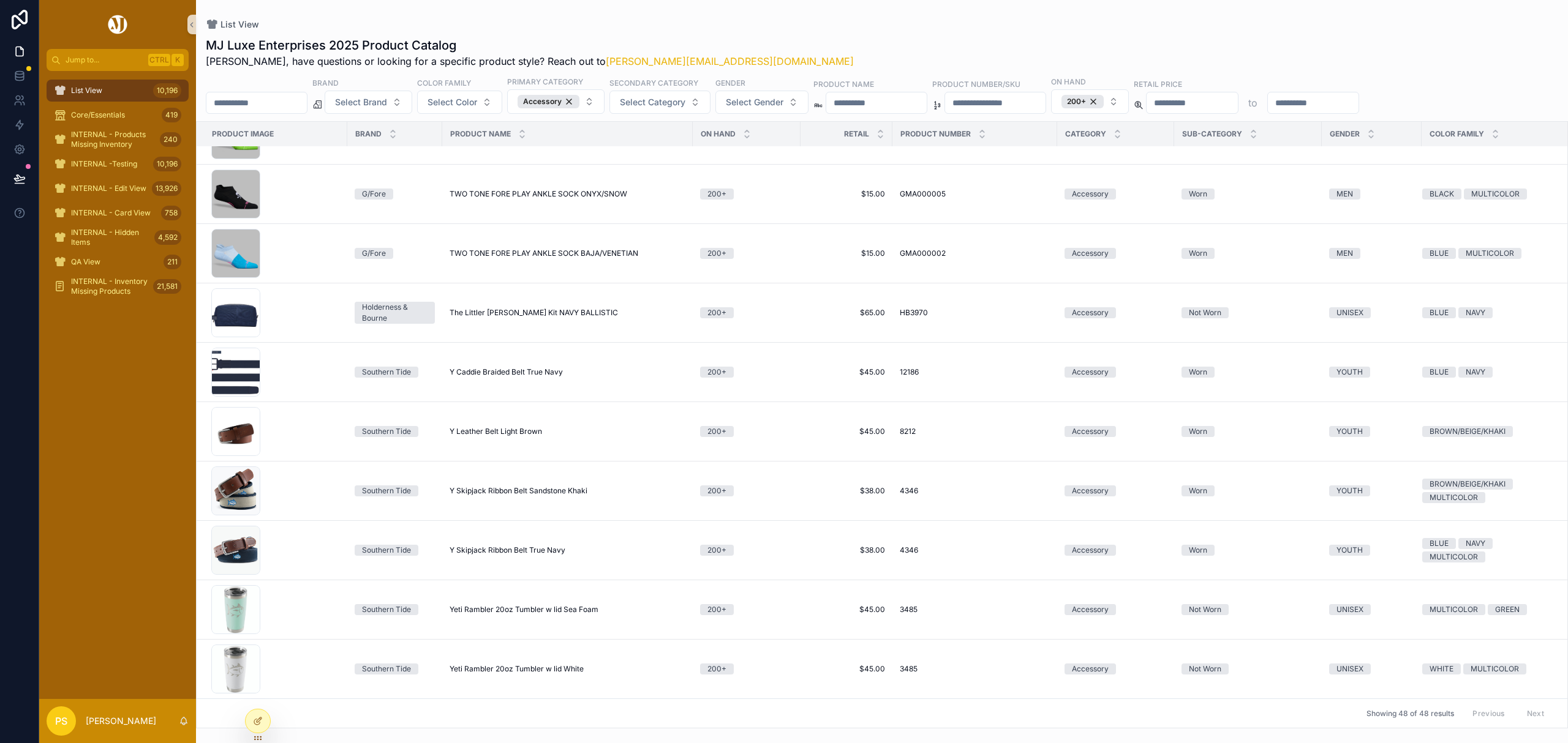
scroll to position [2314, 0]
drag, startPoint x: 88, startPoint y: 90, endPoint x: 145, endPoint y: 94, distance: 57.1
click at [88, 90] on span "List View" at bounding box center [86, 90] width 32 height 9
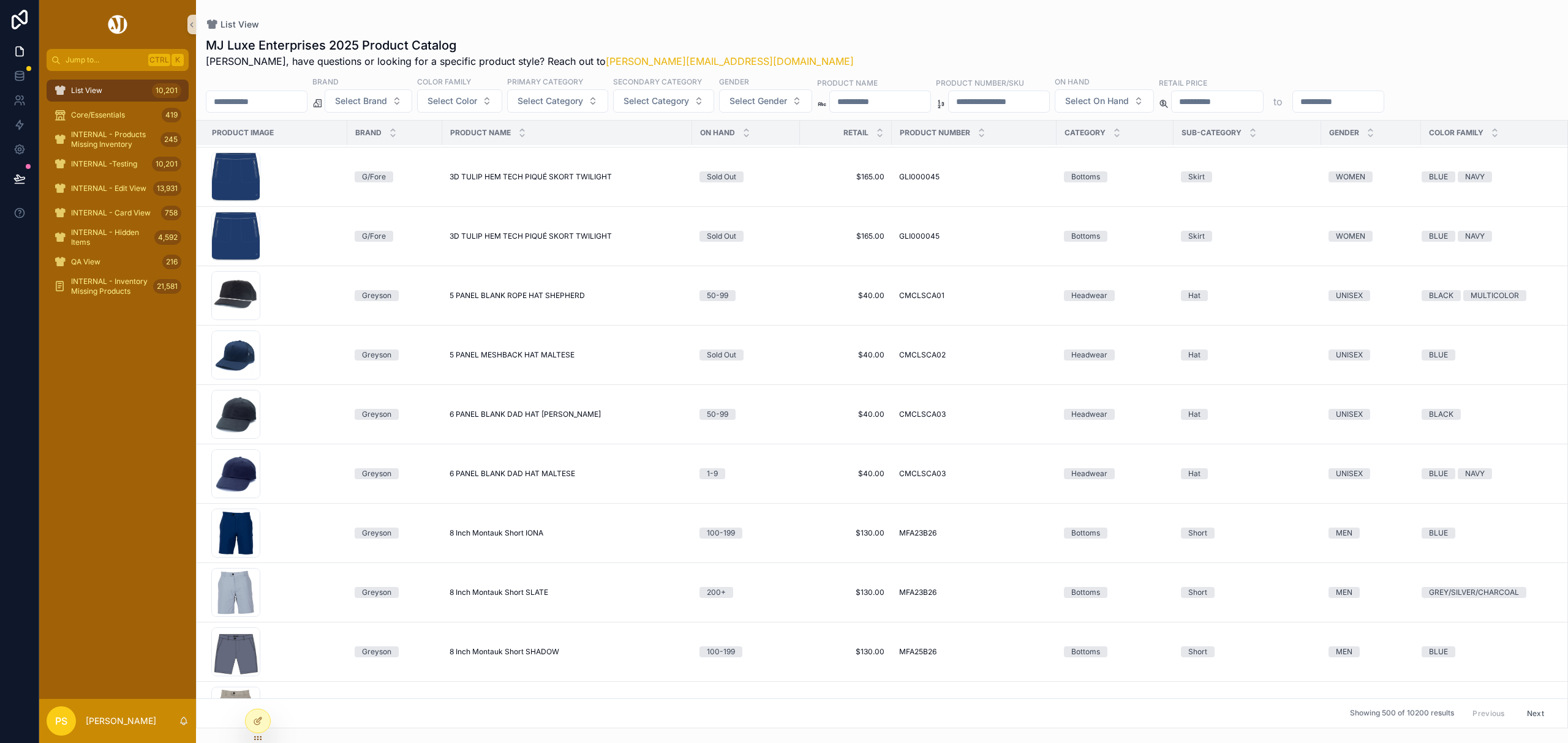
click at [262, 108] on input "scrollable content" at bounding box center [257, 102] width 101 height 17
type input "*****"
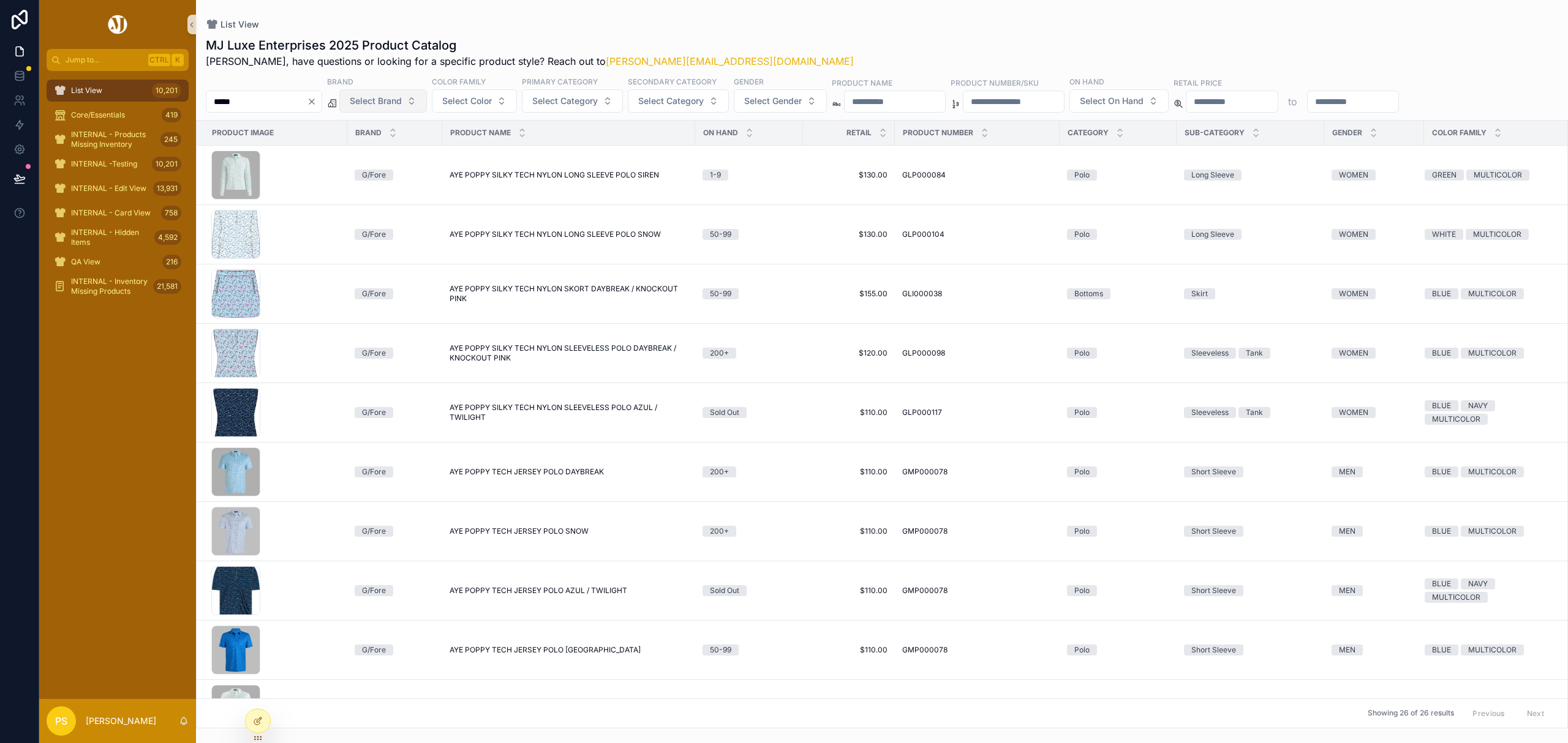
click at [402, 101] on span "Select Brand" at bounding box center [375, 101] width 52 height 12
click at [385, 241] on div "[PERSON_NAME]" at bounding box center [414, 249] width 147 height 20
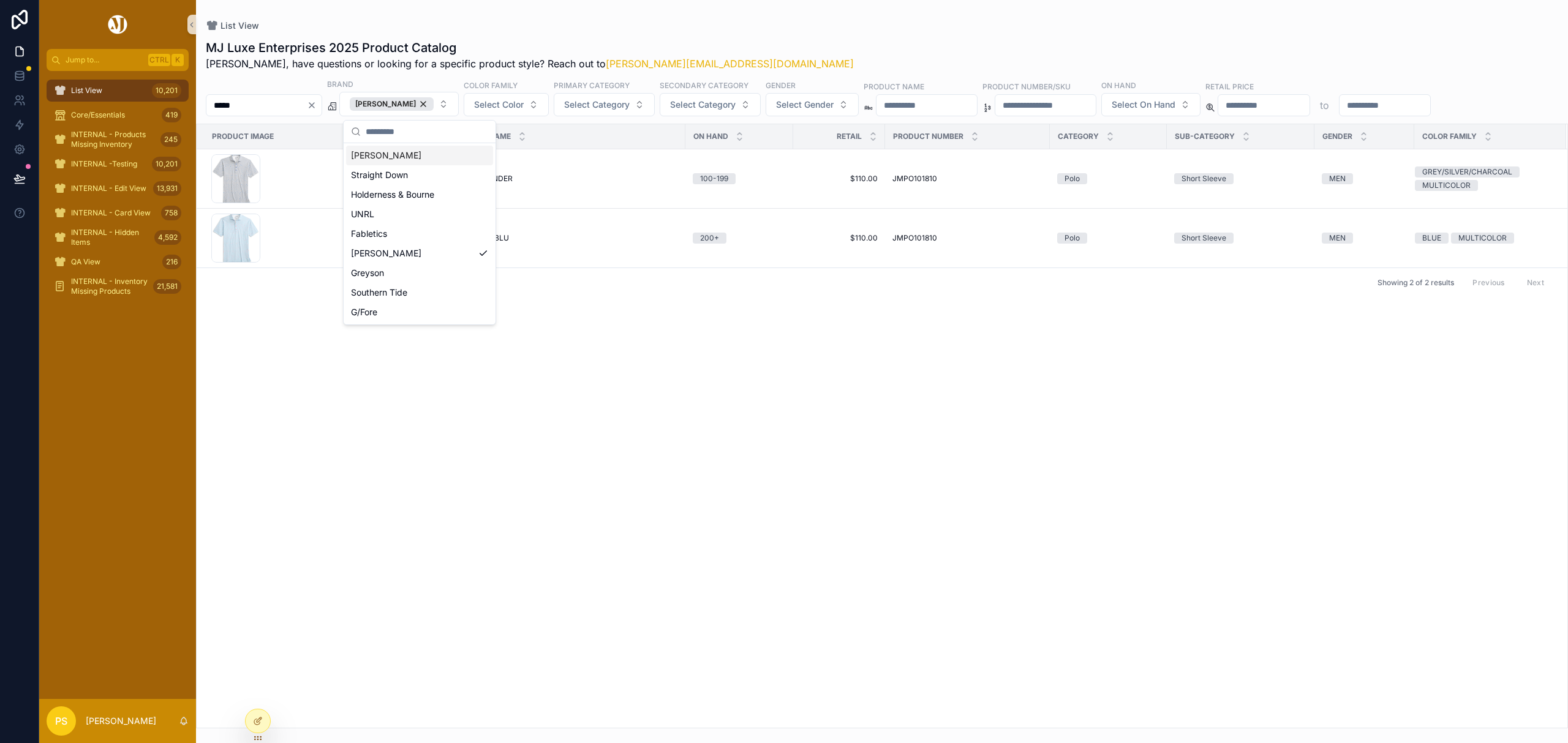
click at [728, 19] on div "List View MJ Luxe Enterprises 2025 Product Catalog Philip, have questions or lo…" at bounding box center [882, 364] width 1372 height 728
